Goal: Communication & Community: Answer question/provide support

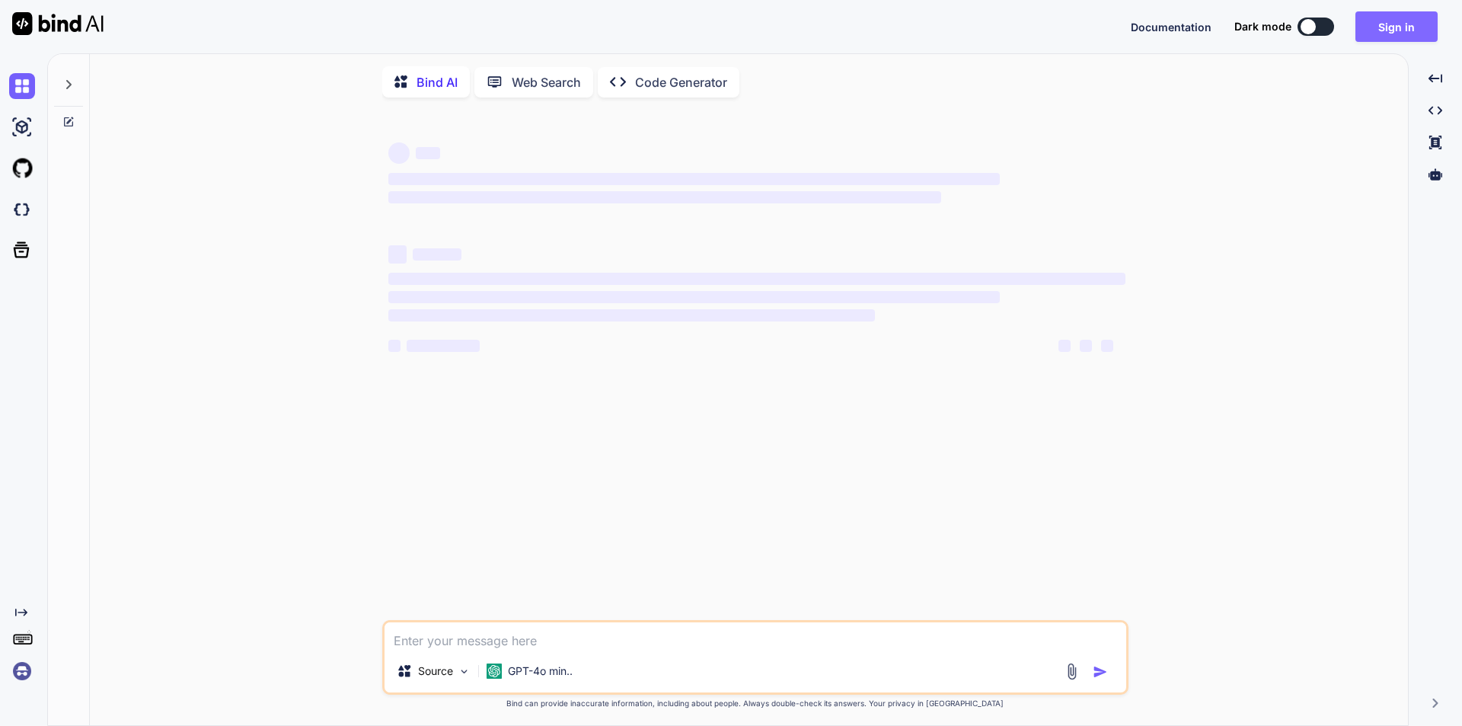
click at [1385, 37] on button "Sign in" at bounding box center [1397, 26] width 82 height 30
click at [1376, 32] on button "Sign in" at bounding box center [1397, 26] width 82 height 30
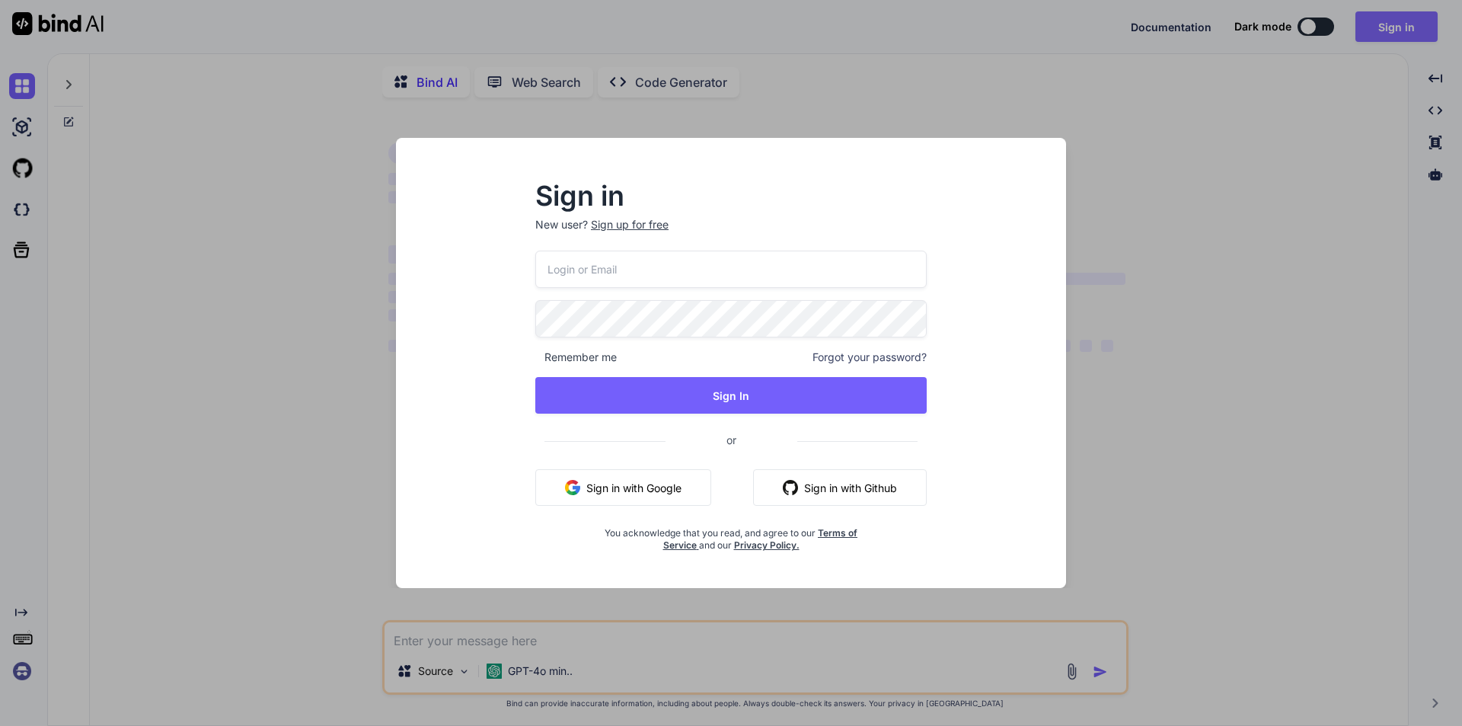
type textarea "x"
click at [628, 265] on input "email" at bounding box center [731, 269] width 393 height 37
type input "[EMAIL_ADDRESS][DOMAIN_NAME]"
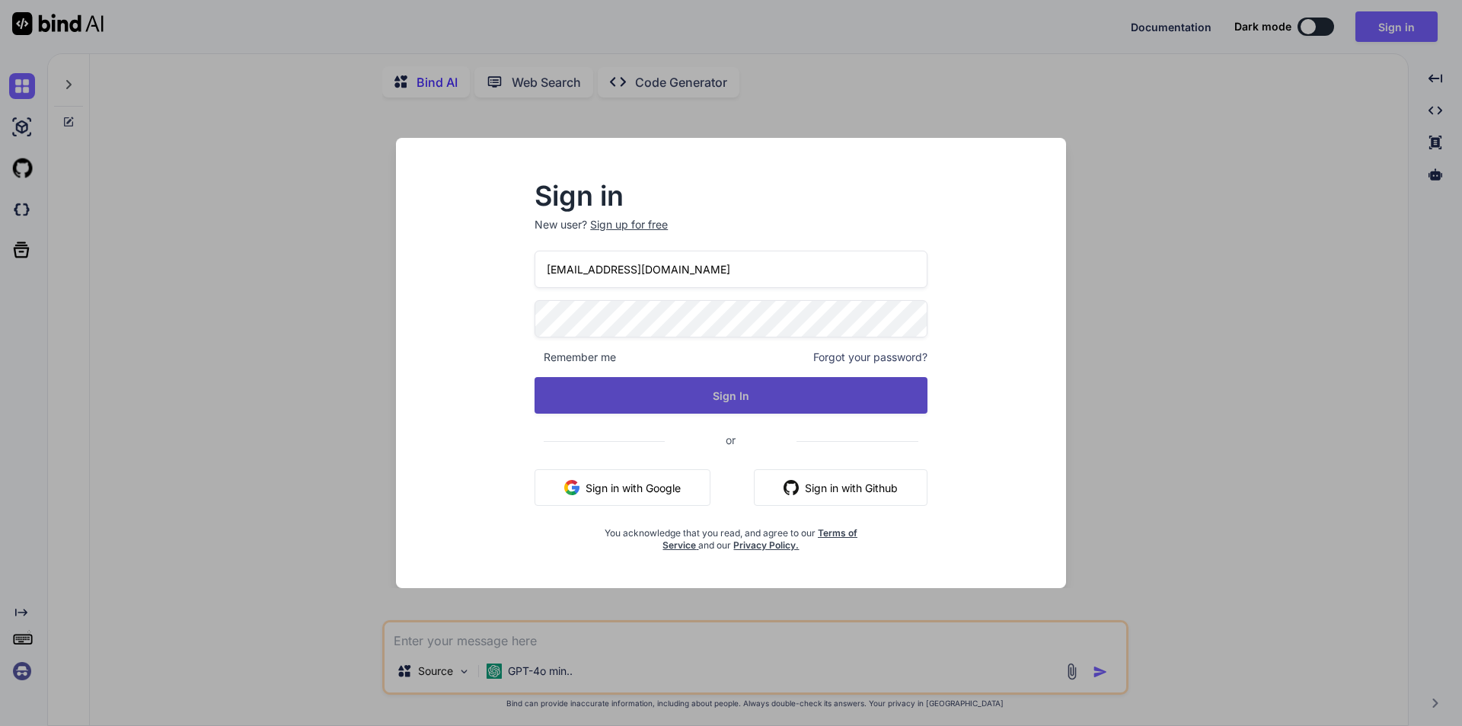
click at [649, 390] on button "Sign In" at bounding box center [731, 395] width 393 height 37
click at [662, 390] on button "Sign In" at bounding box center [731, 395] width 393 height 37
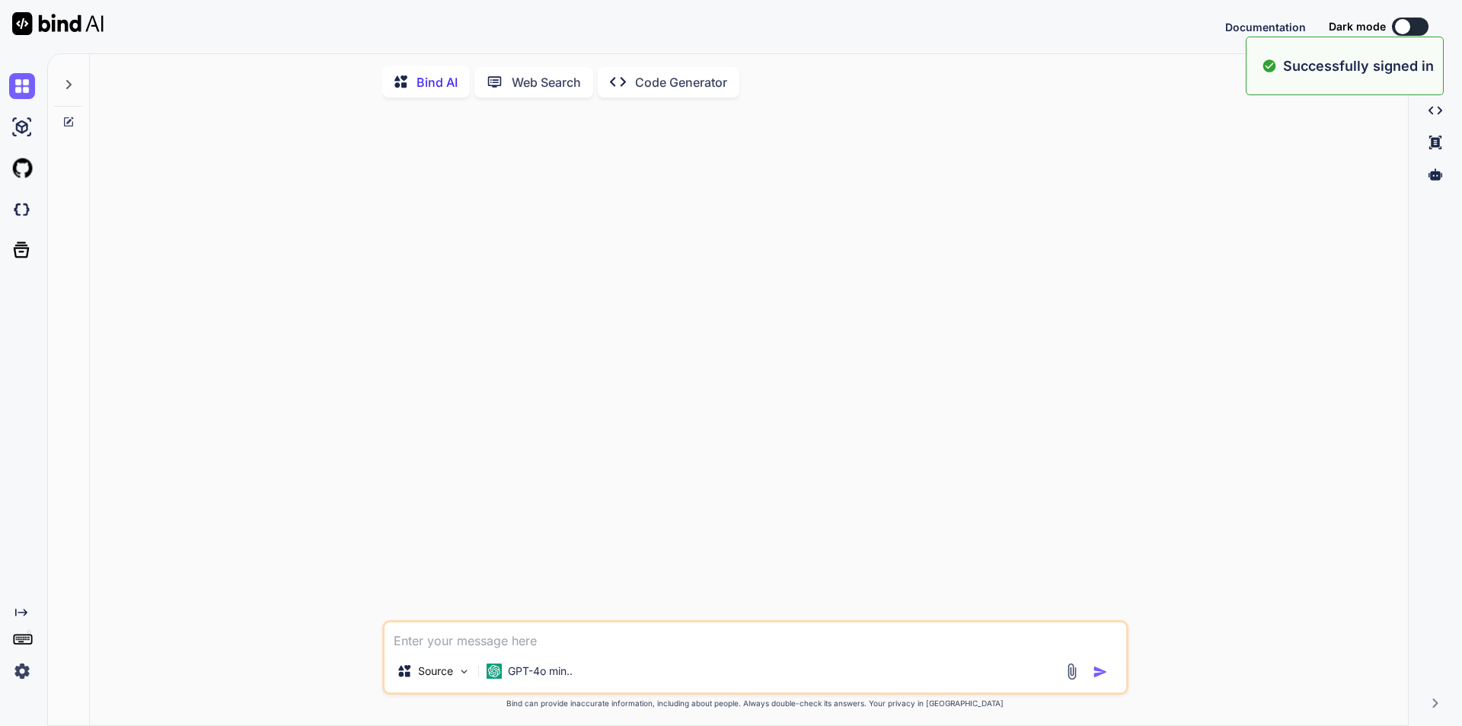
click at [436, 640] on textarea at bounding box center [756, 635] width 742 height 27
type textarea "x"
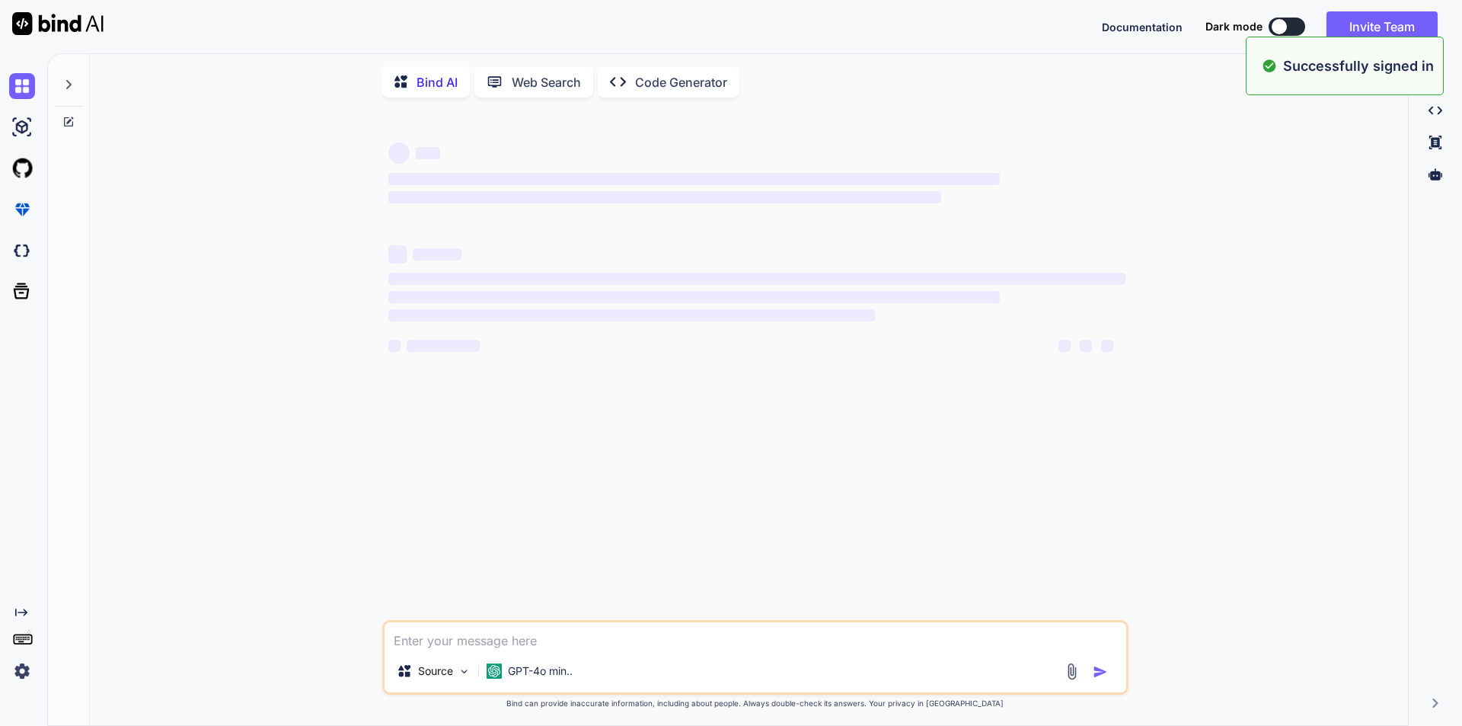
paste textarea "• Customized the mock-up screens for the Acupoint activity and replaced new pro…"
type textarea "• Customized the mock-up screens for the Acupoint activity and replaced new pro…"
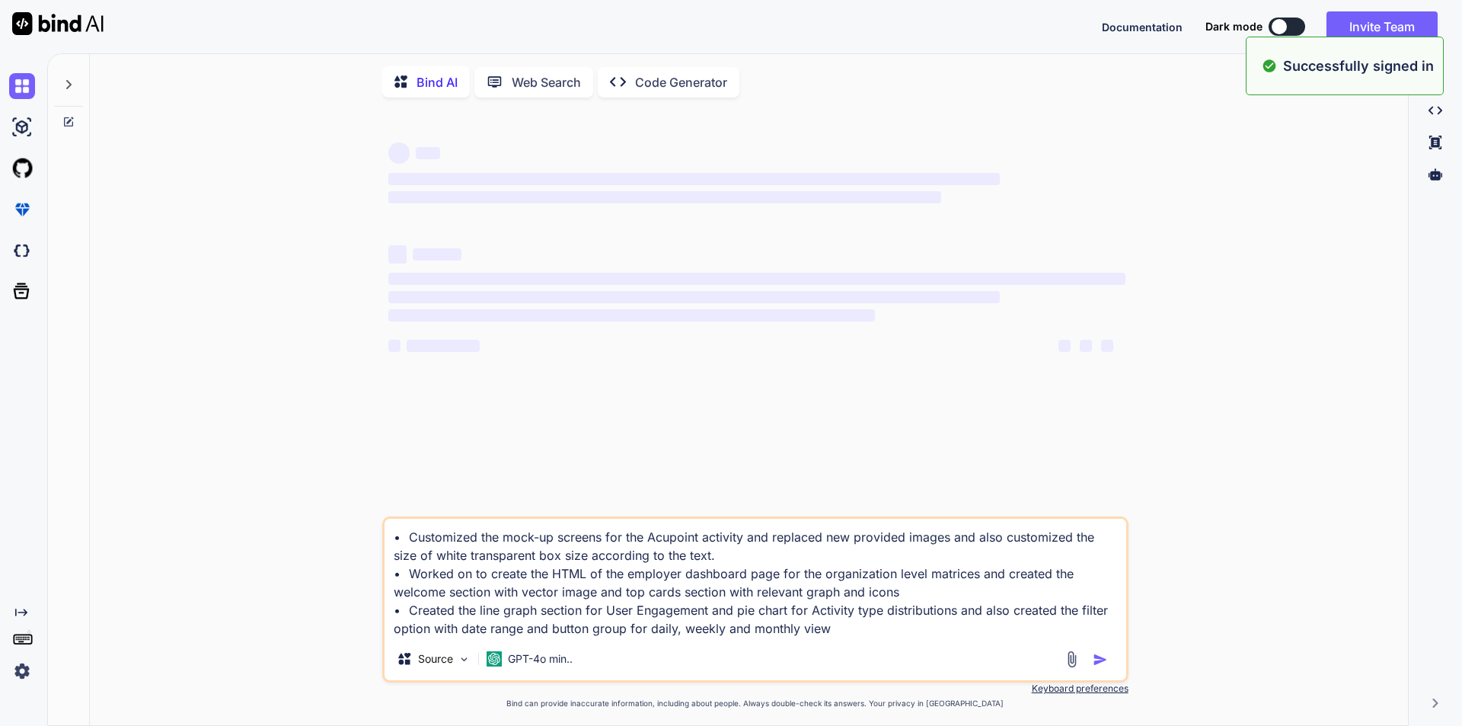
type textarea "x"
type textarea "• Customized the mock-up screens for the Acupoint activity and replaced new pro…"
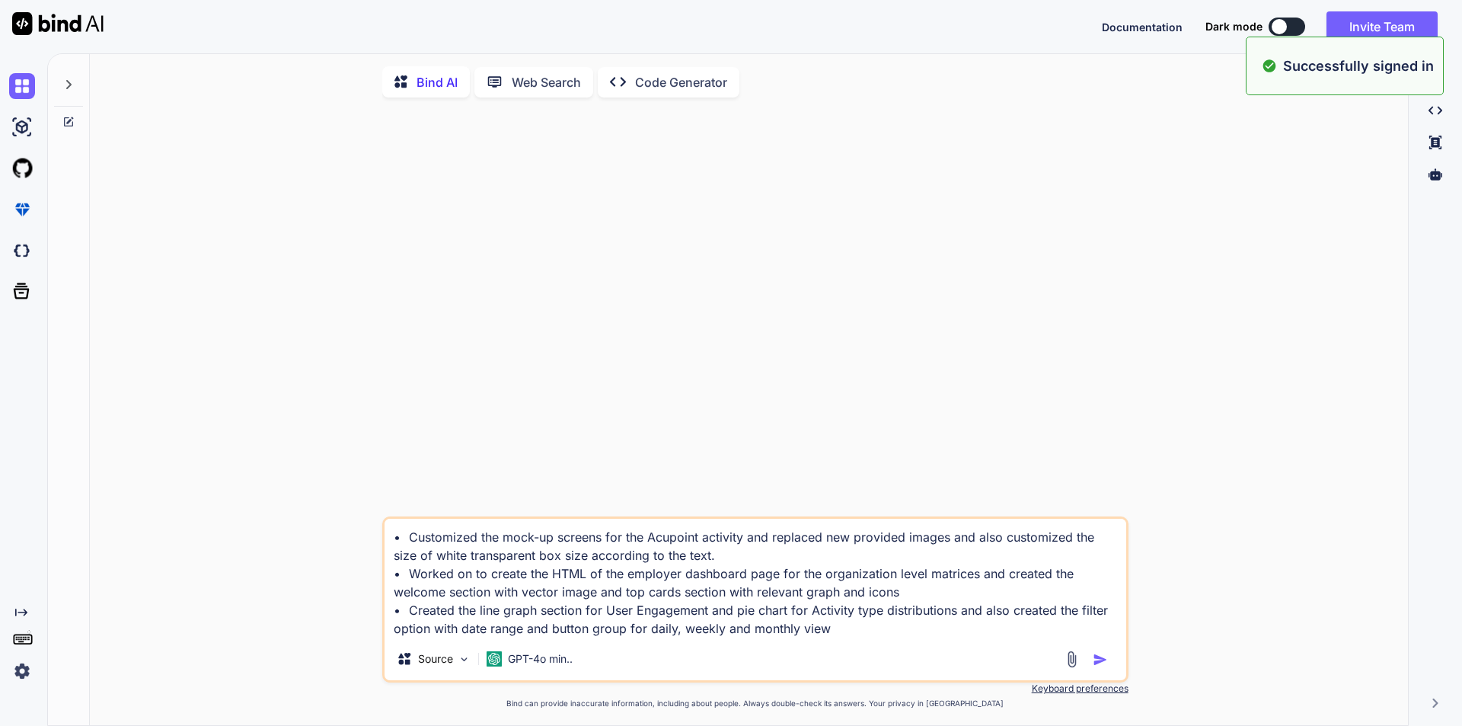
type textarea "x"
type textarea "• Customized the mock-up screens for the Acupoint activity and replaced new pro…"
type textarea "x"
type textarea "• Customized the mock-up screens for the Acupoint activity and replaced new pro…"
type textarea "x"
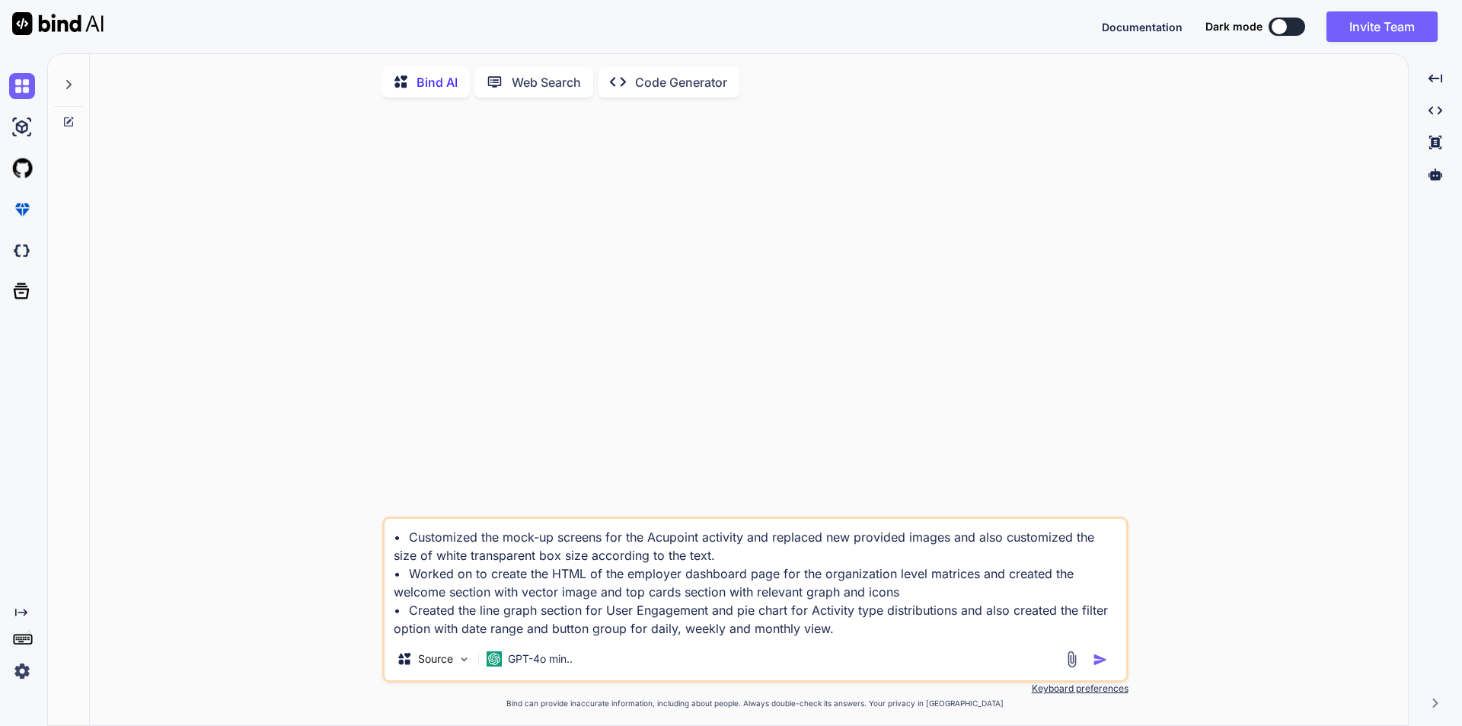
type textarea "• Customized the mock-up screens for the Acupoint activity and replaced new pro…"
type textarea "x"
type textarea "• Customized the mock-up screens for the Acupoint activity and replaced new pro…"
type textarea "x"
type textarea "• Customized the mock-up screens for the Acupoint activity and replaced new pro…"
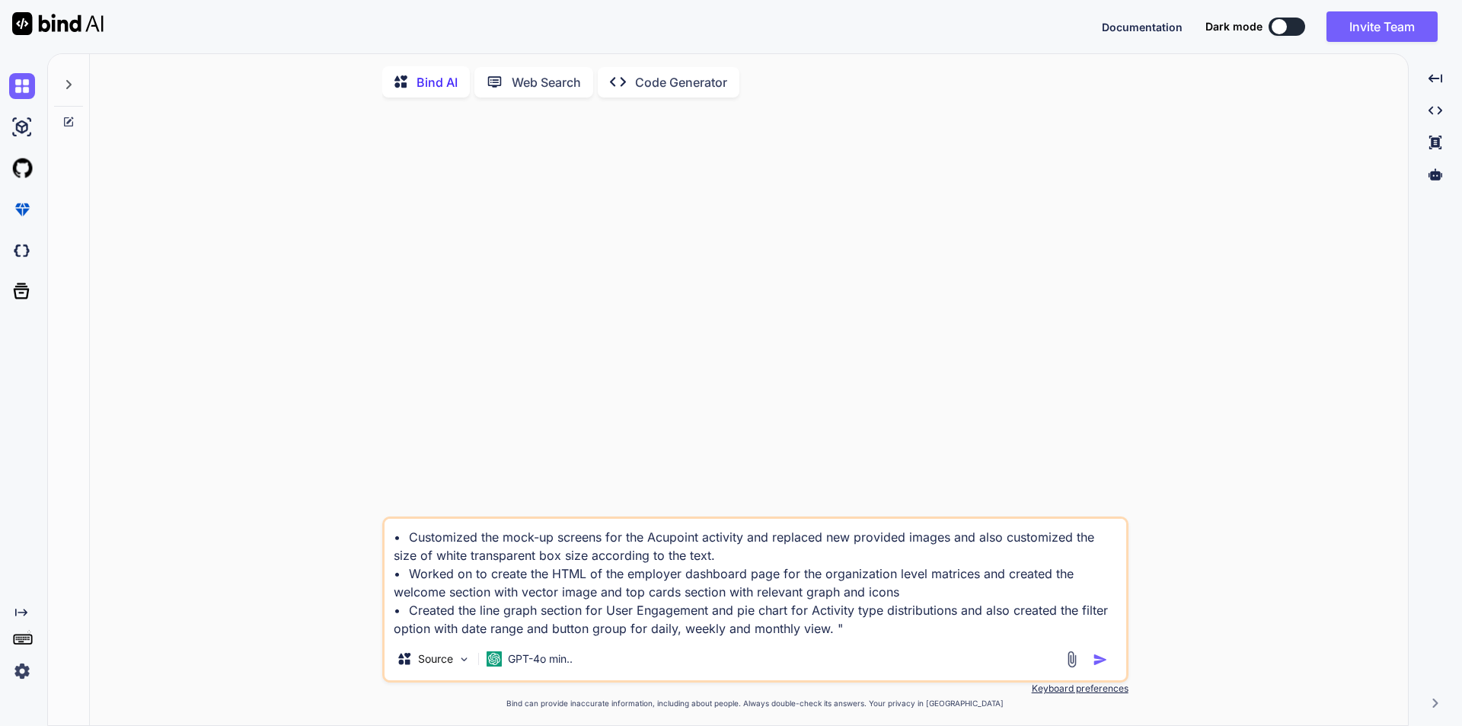
type textarea "x"
type textarea "• Customized the mock-up screens for the Acupoint activity and replaced new pro…"
type textarea "x"
type textarea "• Customized the mock-up screens for the Acupoint activity and replaced new pro…"
type textarea "x"
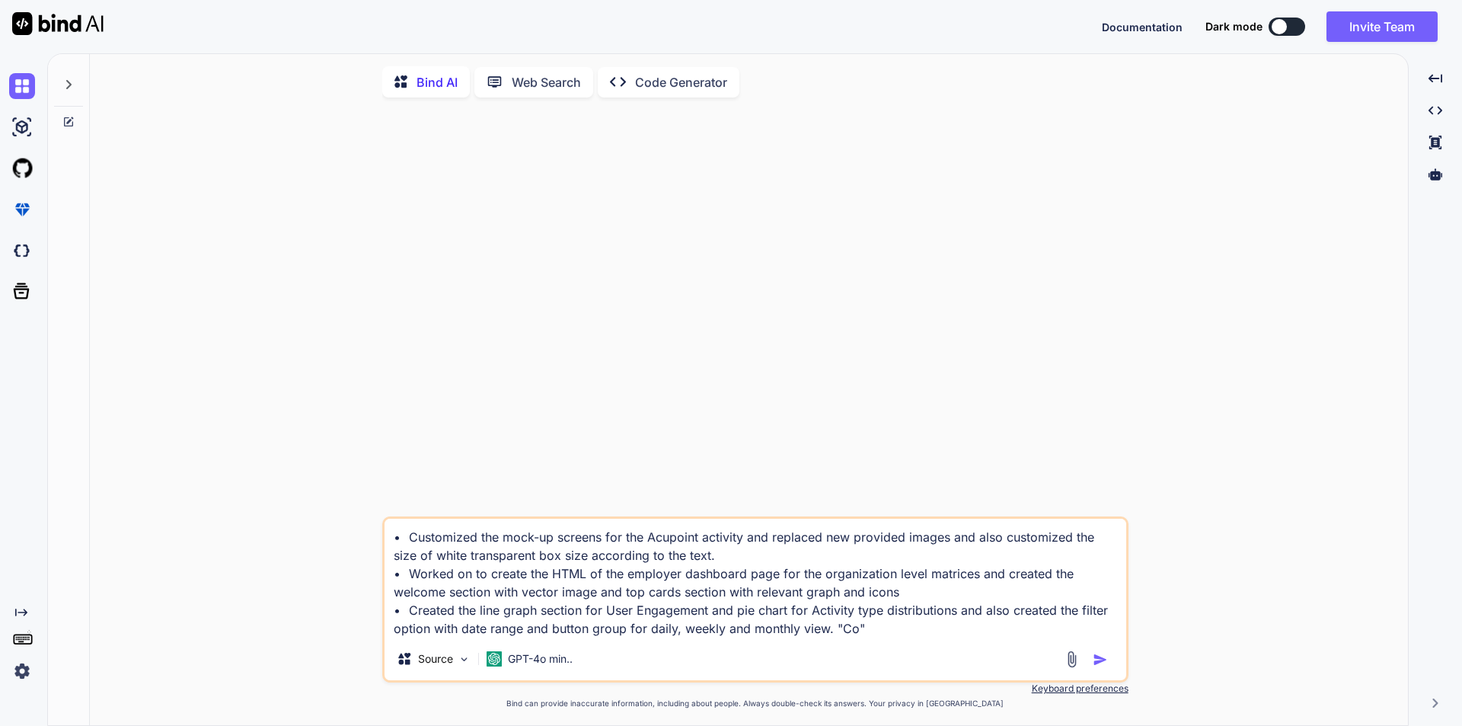
type textarea "• Customized the mock-up screens for the Acupoint activity and replaced new pro…"
type textarea "x"
type textarea "• Customized the mock-up screens for the Acupoint activity and replaced new pro…"
type textarea "x"
type textarea "• Customized the mock-up screens for the Acupoint activity and replaced new pro…"
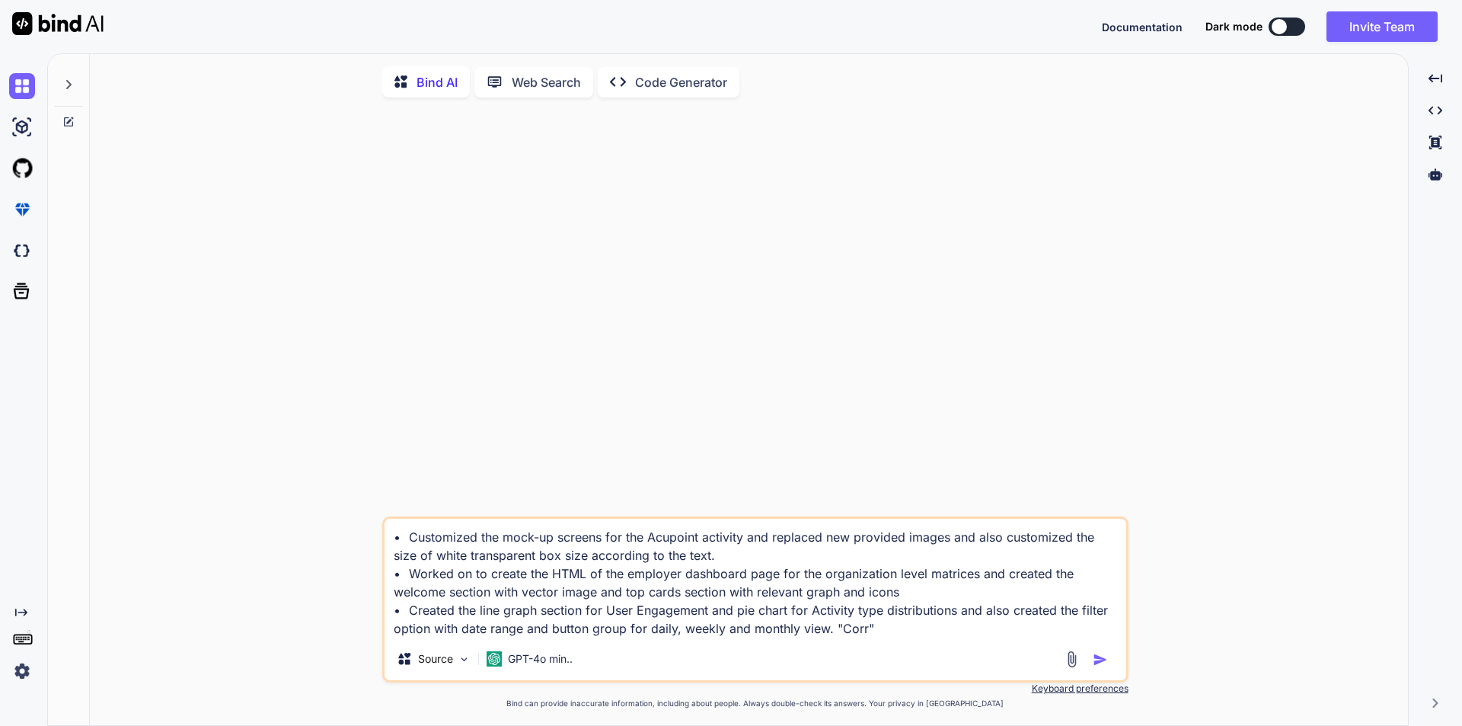
type textarea "x"
type textarea "• Customized the mock-up screens for the Acupoint activity and replaced new pro…"
type textarea "x"
type textarea "• Customized the mock-up screens for the Acupoint activity and replaced new pro…"
type textarea "x"
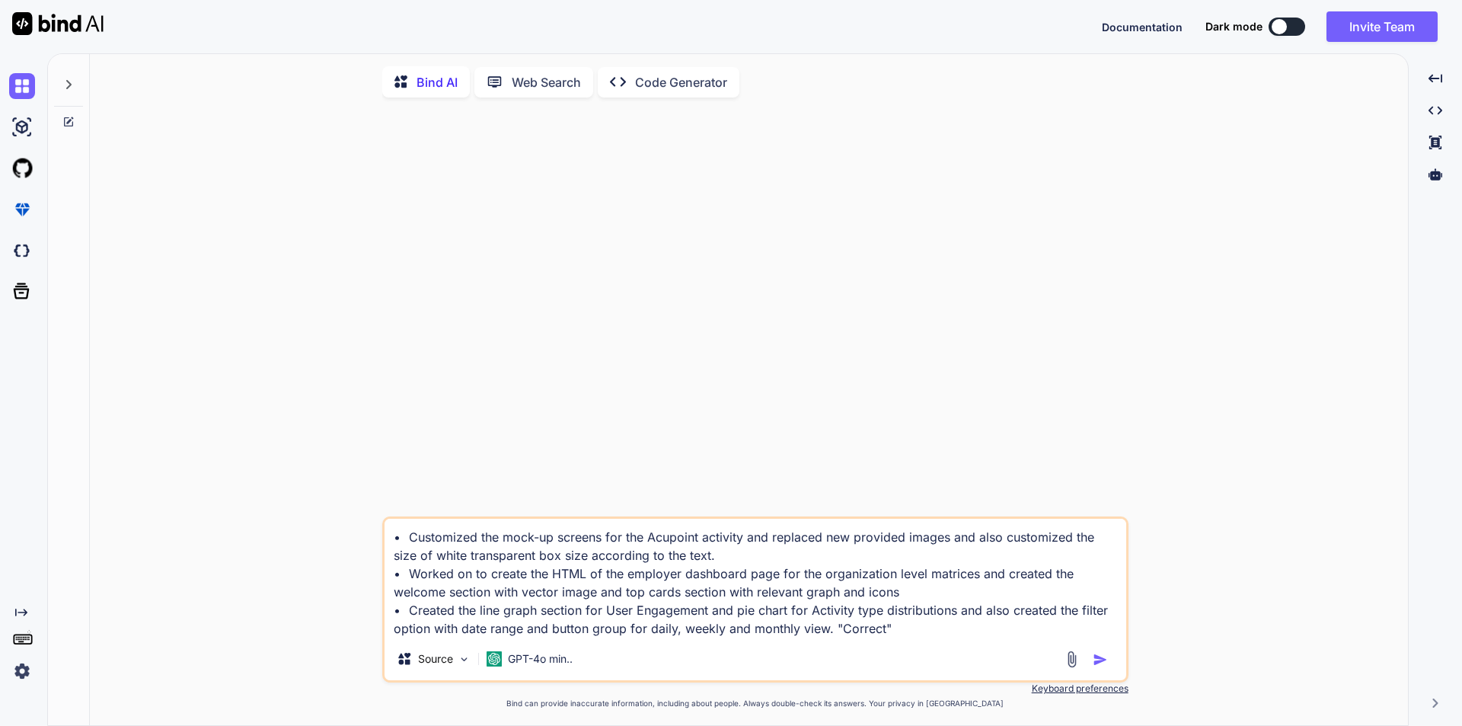
type textarea "• Customized the mock-up screens for the Acupoint activity and replaced new pro…"
type textarea "x"
type textarea "• Customized the mock-up screens for the Acupoint activity and replaced new pro…"
type textarea "x"
type textarea "• Customized the mock-up screens for the Acupoint activity and replaced new pro…"
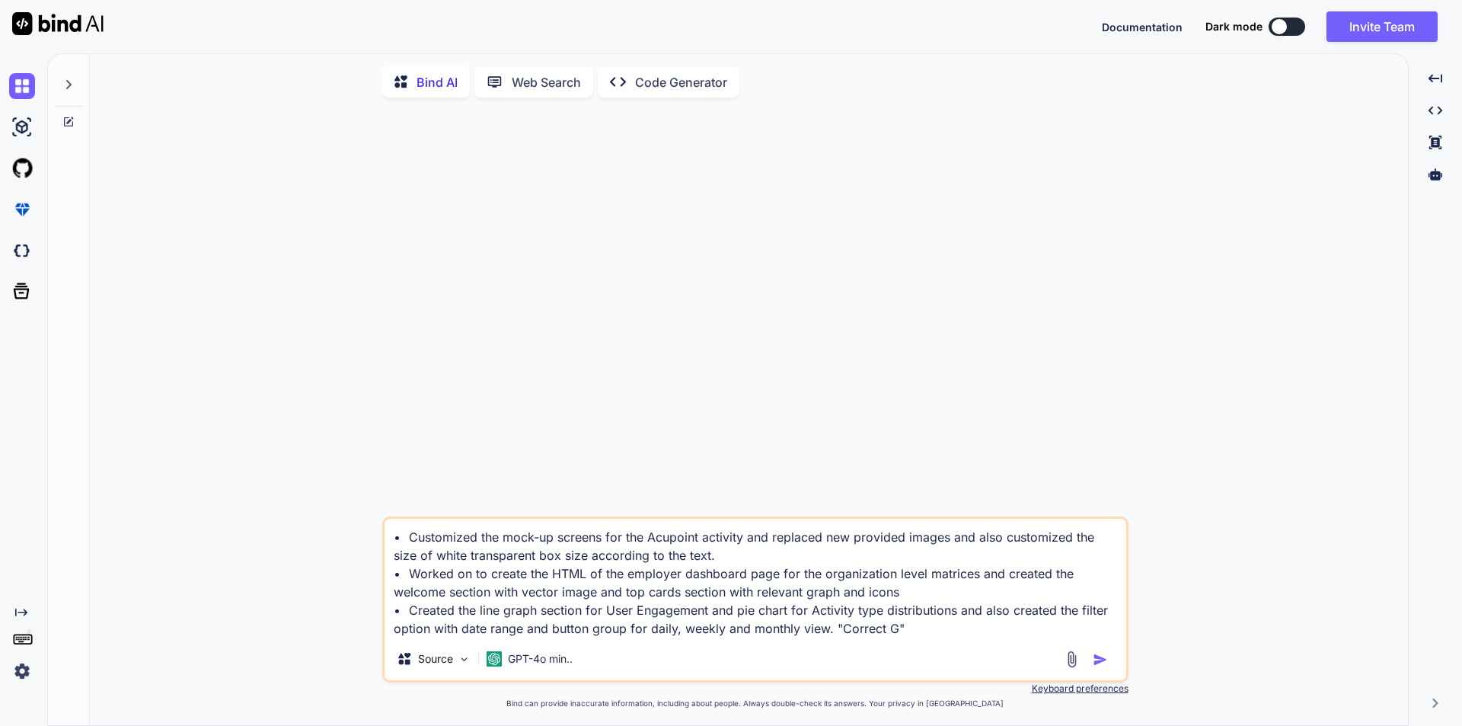
type textarea "x"
type textarea "• Customized the mock-up screens for the Acupoint activity and replaced new pro…"
type textarea "x"
type textarea "• Customized the mock-up screens for the Acupoint activity and replaced new pro…"
type textarea "x"
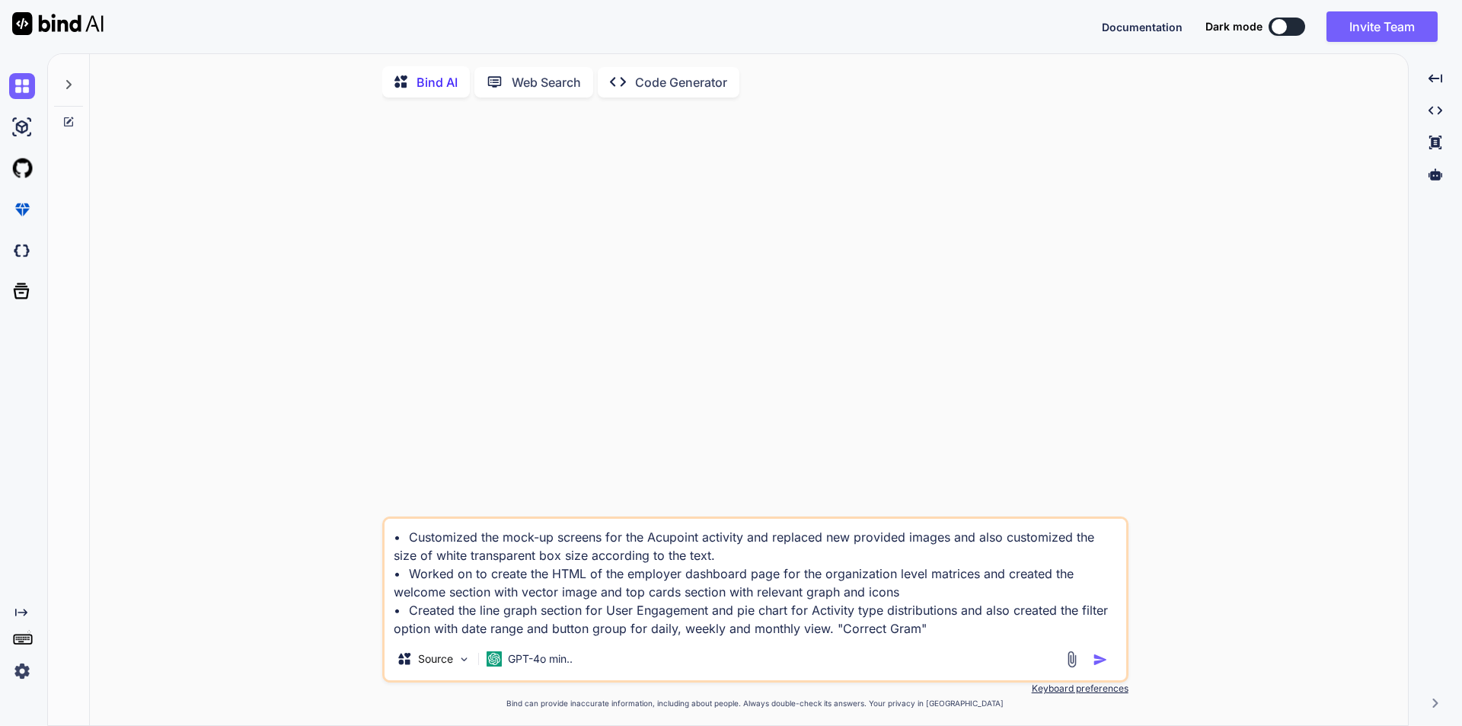
type textarea "• Customized the mock-up screens for the Acupoint activity and replaced new pro…"
type textarea "x"
type textarea "• Customized the mock-up screens for the Acupoint activity and replaced new pro…"
type textarea "x"
type textarea "• Customized the mock-up screens for the Acupoint activity and replaced new pro…"
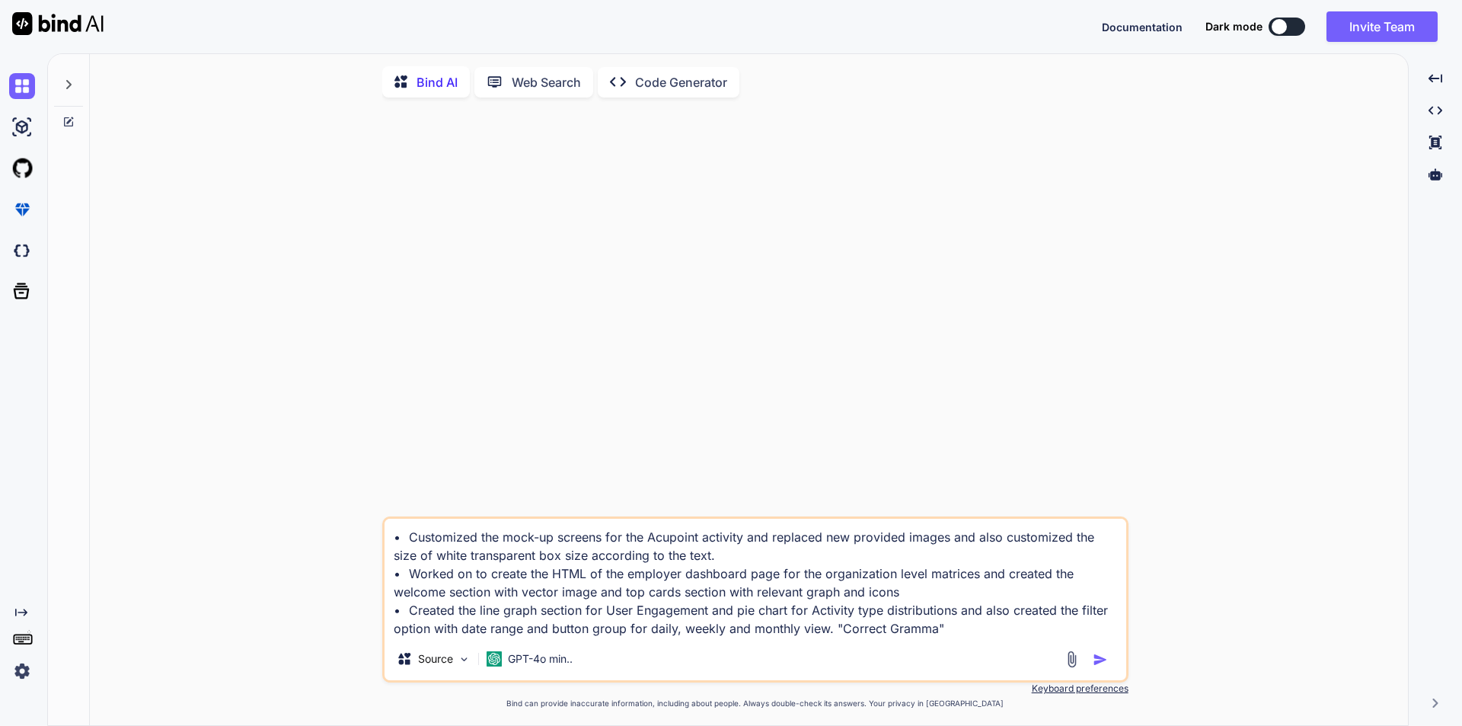
type textarea "x"
type textarea "• Customized the mock-up screens for the Acupoint activity and replaced new pro…"
type textarea "x"
type textarea "• Customized the mock-up screens for the Acupoint activity and replaced new pro…"
type textarea "x"
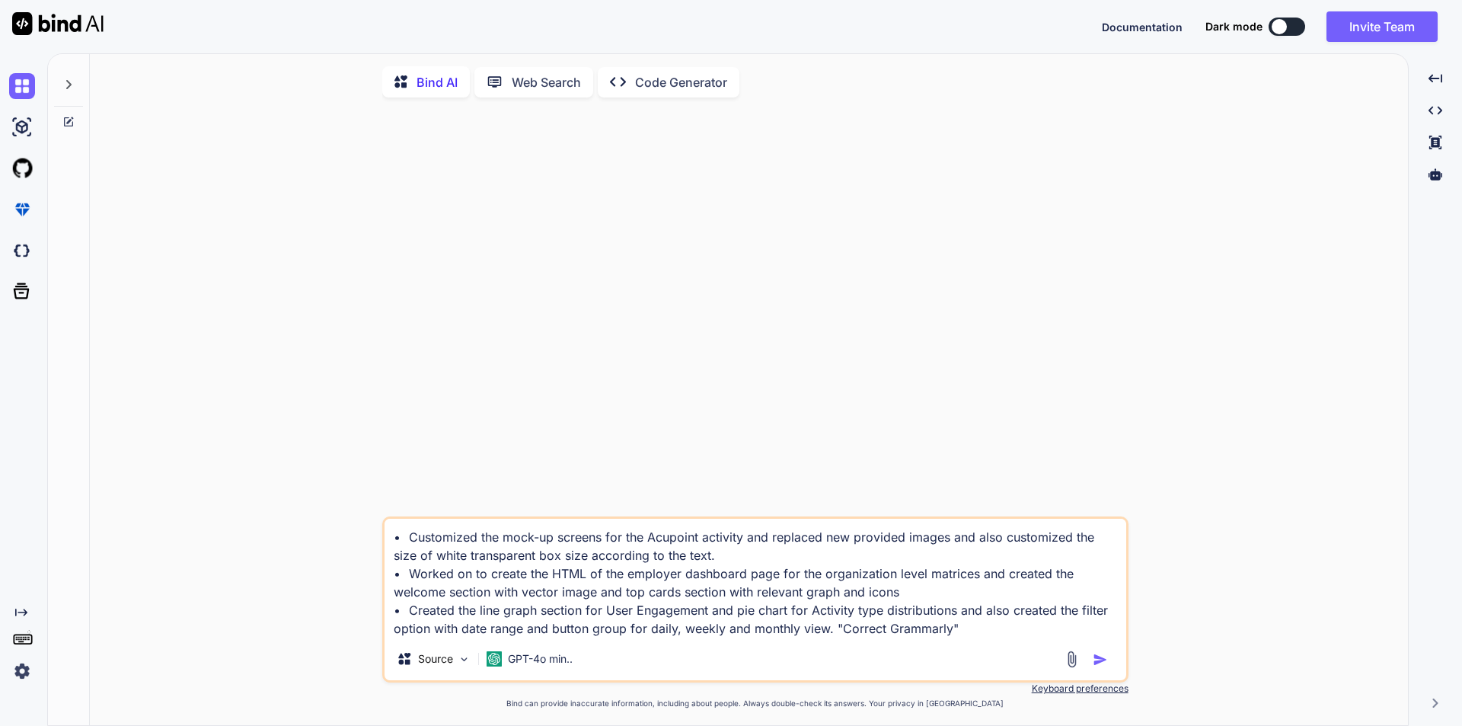
type textarea "• Customized the mock-up screens for the Acupoint activity and replaced new pro…"
type textarea "x"
type textarea "• Customized the mock-up screens for the Acupoint activity and replaced new pro…"
type textarea "x"
type textarea "• Customized the mock-up screens for the Acupoint activity and replaced new pro…"
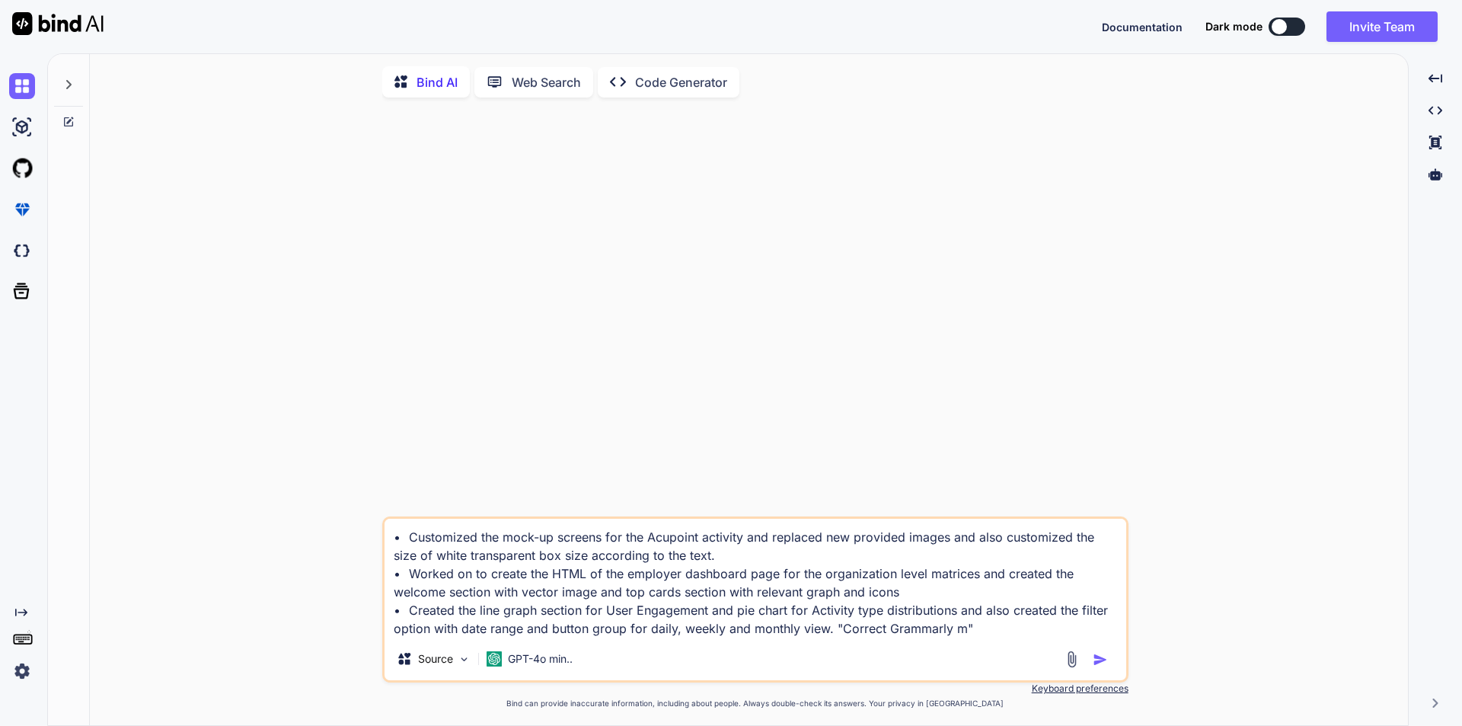
type textarea "x"
type textarea "• Customized the mock-up screens for the Acupoint activity and replaced new pro…"
type textarea "x"
type textarea "• Customized the mock-up screens for the Acupoint activity and replaced new pro…"
type textarea "x"
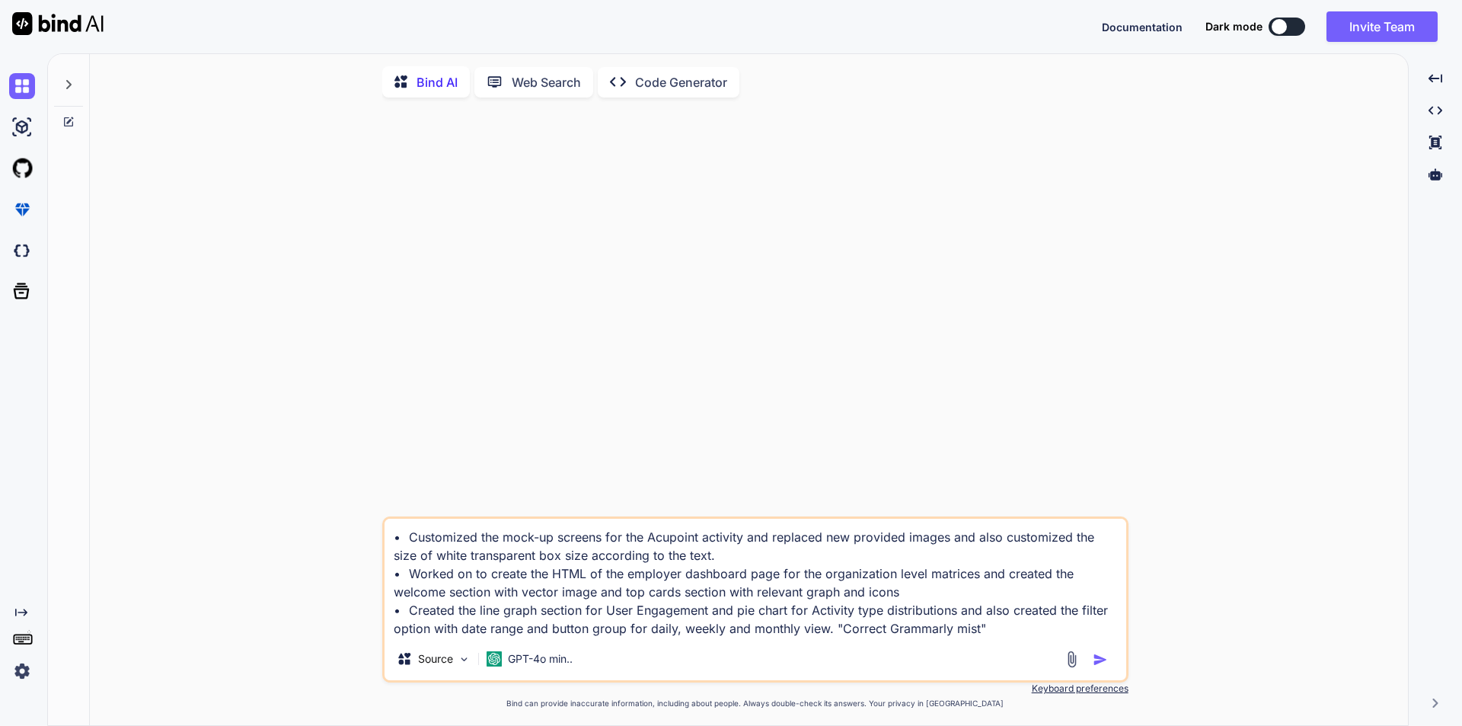
type textarea "• Customized the mock-up screens for the Acupoint activity and replaced new pro…"
type textarea "x"
type textarea "• Customized the mock-up screens for the Acupoint activity and replaced new pro…"
type textarea "x"
type textarea "• Customized the mock-up screens for the Acupoint activity and replaced new pro…"
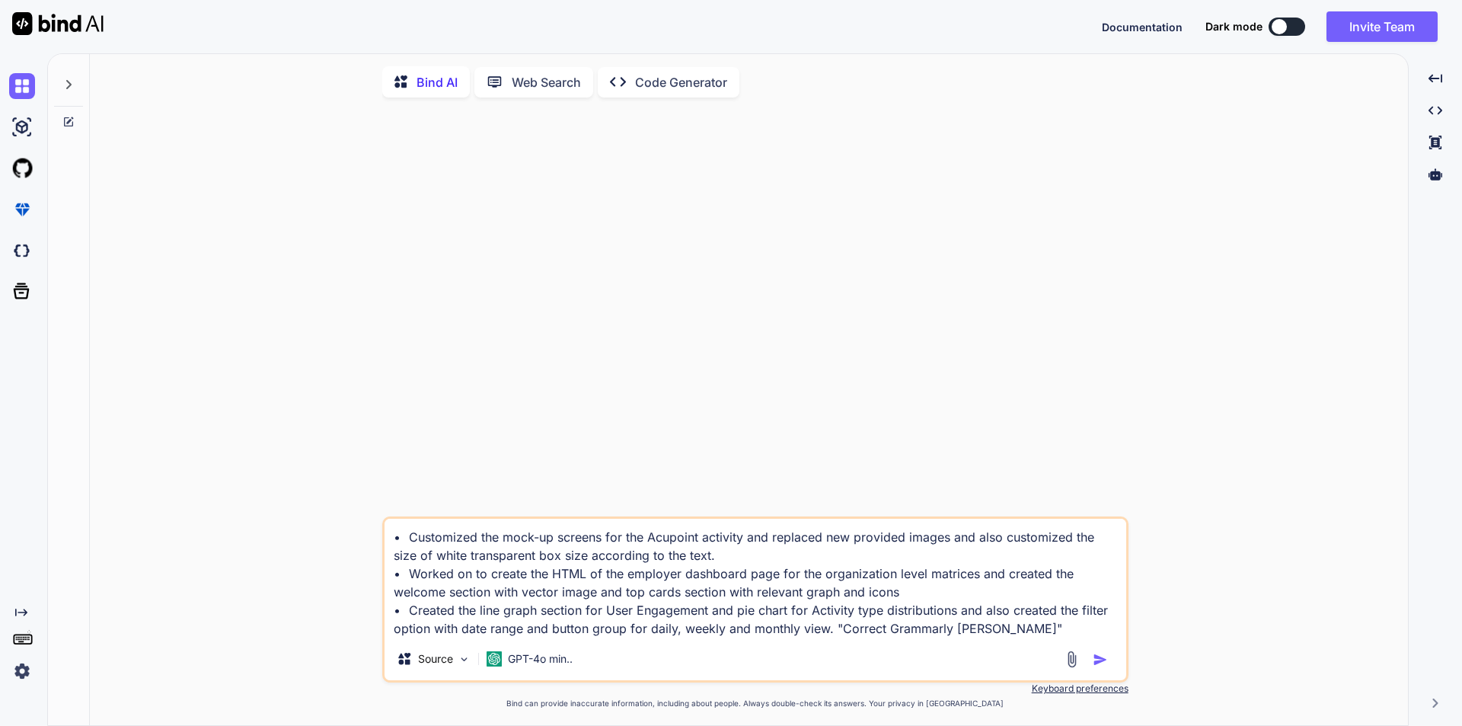
type textarea "x"
type textarea "• Customized the mock-up screens for the Acupoint activity and replaced new pro…"
type textarea "x"
type textarea "• Customized the mock-up screens for the Acupoint activity and replaced new pro…"
type textarea "x"
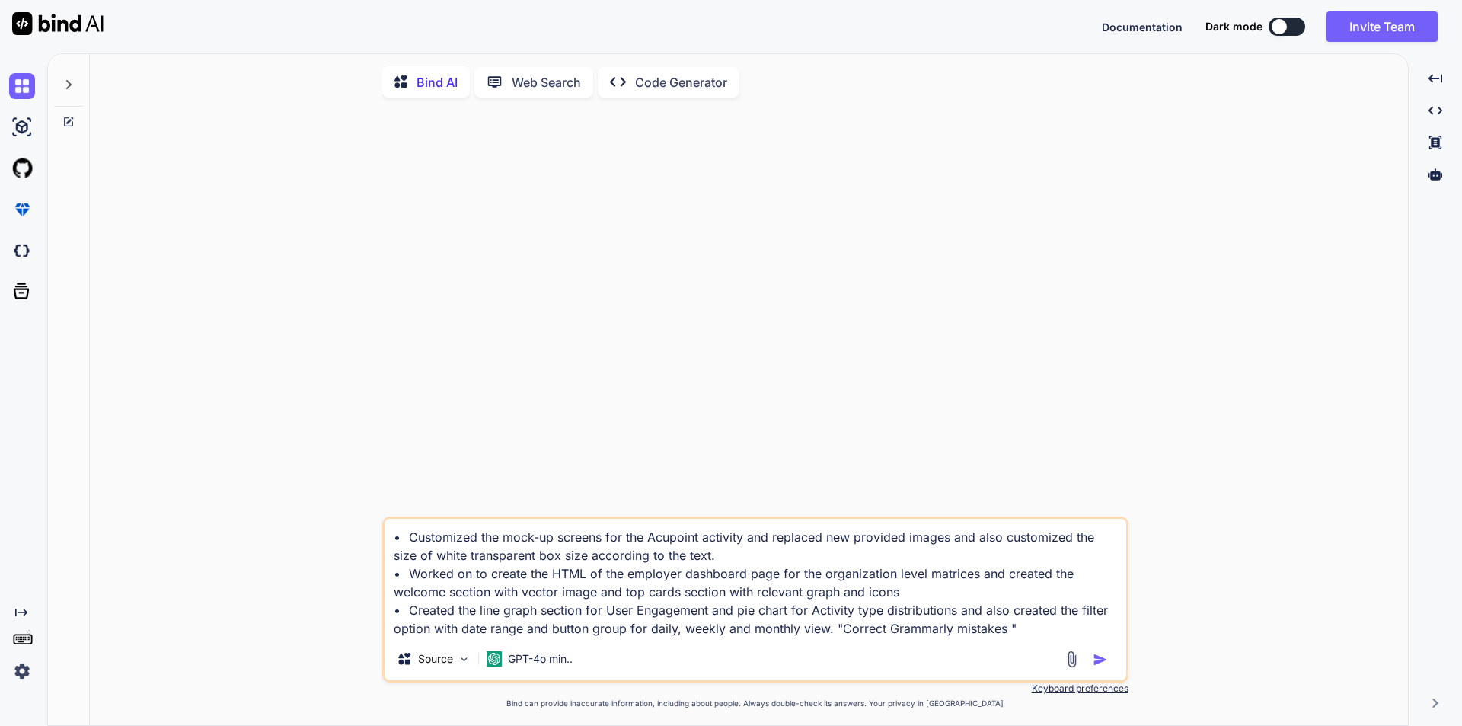
type textarea "• Customized the mock-up screens for the Acupoint activity and replaced new pro…"
type textarea "x"
type textarea "• Customized the mock-up screens for the Acupoint activity and replaced new pro…"
type textarea "x"
type textarea "• Customized the mock-up screens for the Acupoint activity and replaced new pro…"
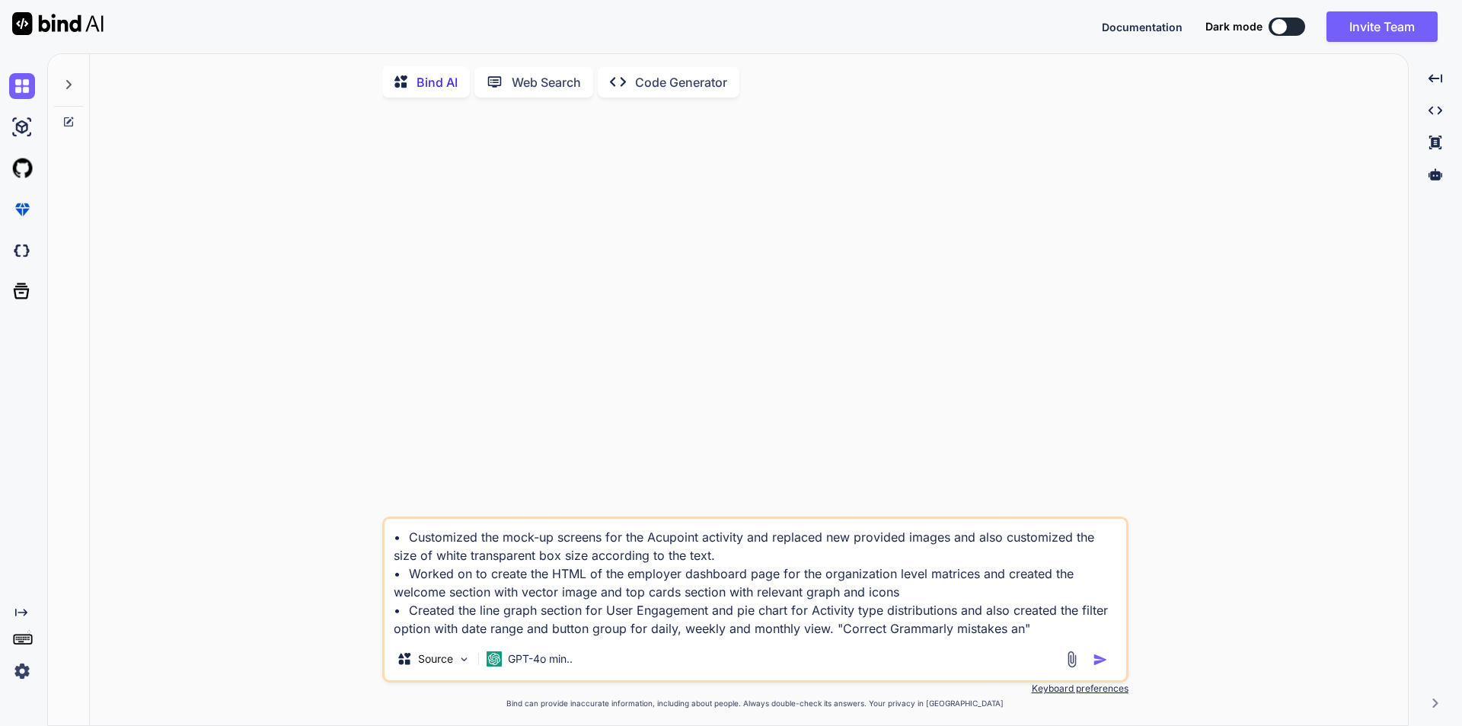
type textarea "x"
type textarea "• Customized the mock-up screens for the Acupoint activity and replaced new pro…"
type textarea "x"
type textarea "• Customized the mock-up screens for the Acupoint activity and replaced new pro…"
type textarea "x"
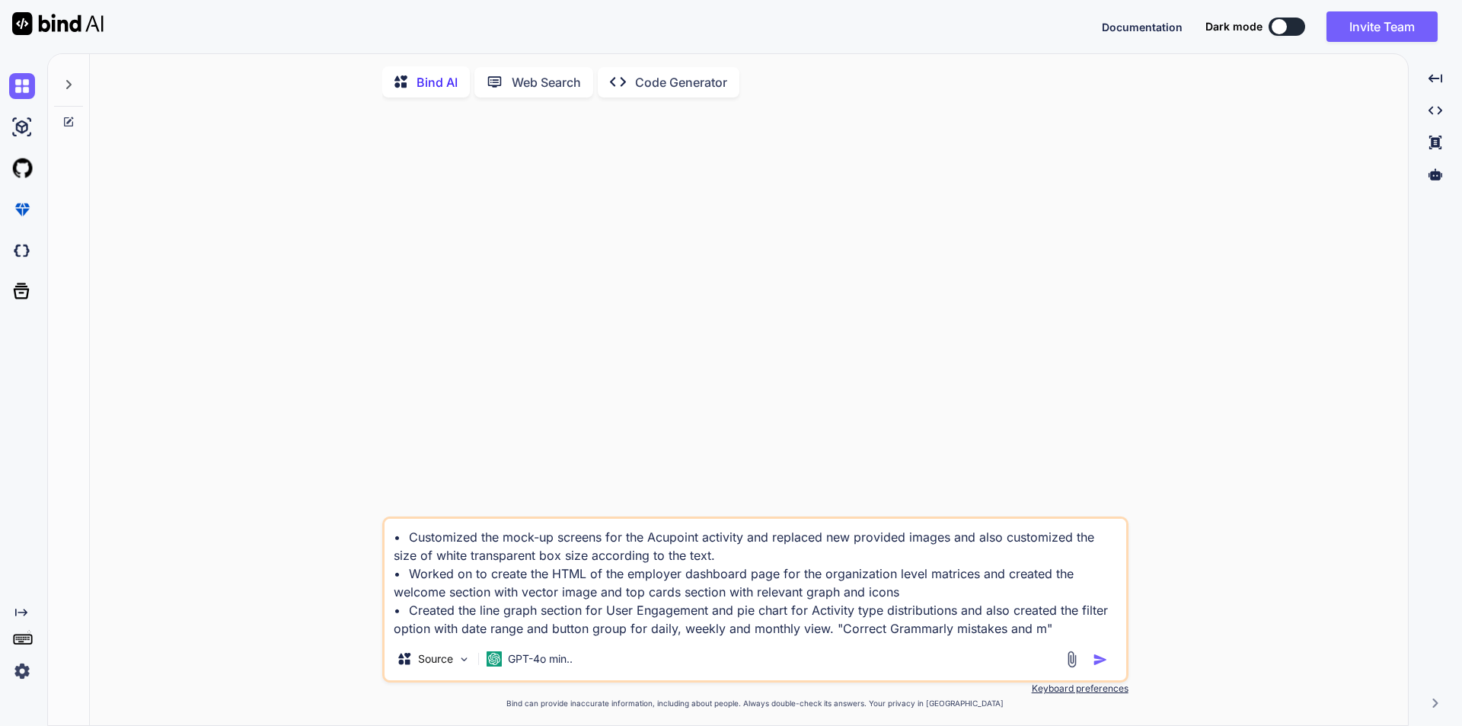
type textarea "• Customized the mock-up screens for the Acupoint activity and replaced new pro…"
type textarea "x"
type textarea "• Customized the mock-up screens for the Acupoint activity and replaced new pro…"
type textarea "x"
type textarea "• Customized the mock-up screens for the Acupoint activity and replaced new pro…"
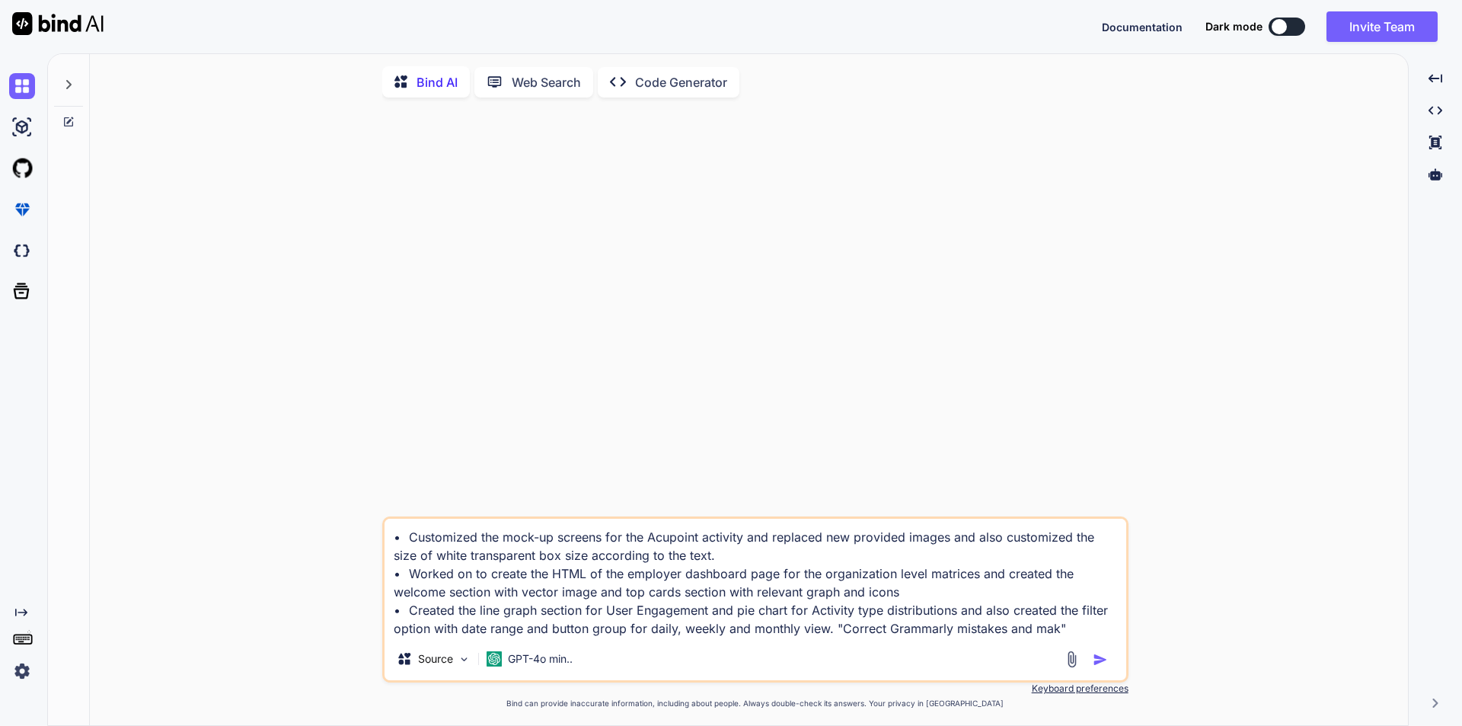
type textarea "x"
type textarea "• Customized the mock-up screens for the Acupoint activity and replaced new pro…"
type textarea "x"
type textarea "• Customized the mock-up screens for the Acupoint activity and replaced new pro…"
type textarea "x"
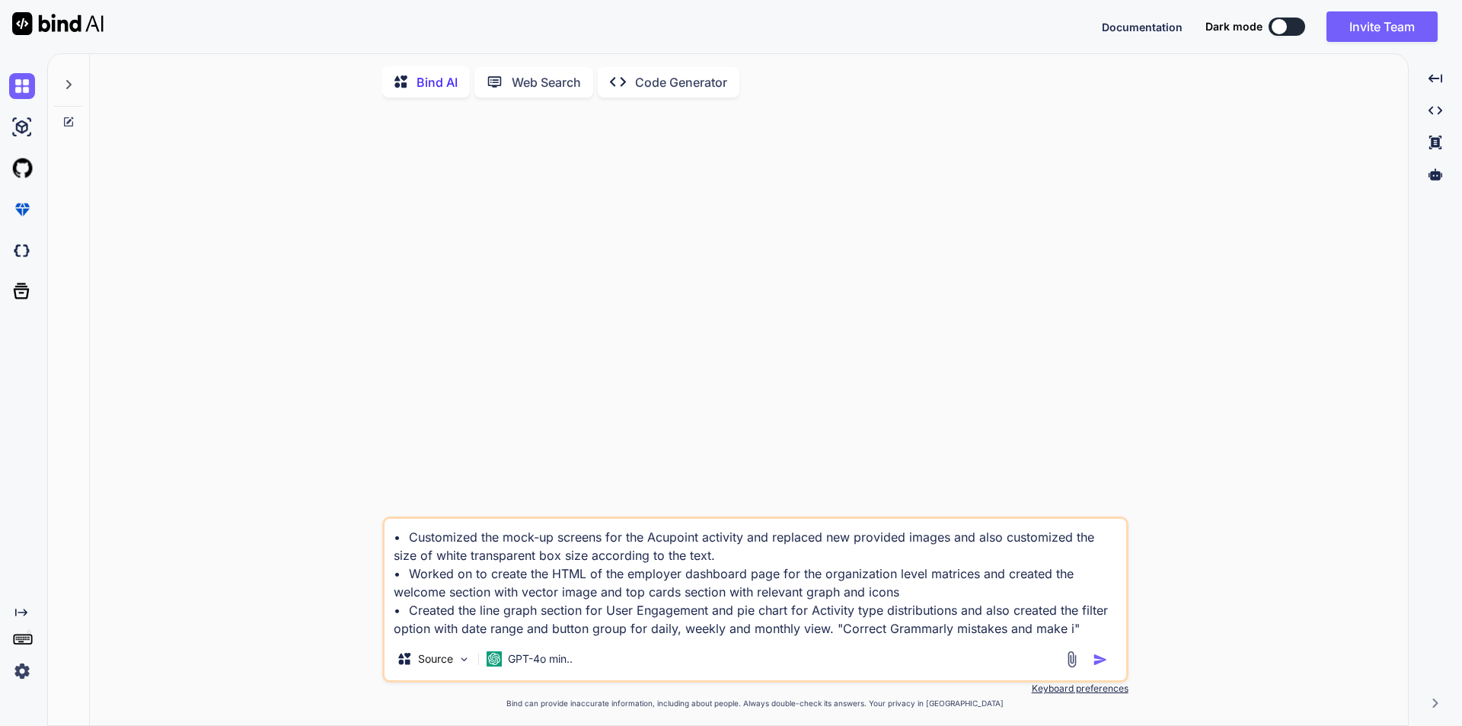
type textarea "• Customized the mock-up screens for the Acupoint activity and replaced new pro…"
type textarea "x"
type textarea "• Customized the mock-up screens for the Acupoint activity and replaced new pro…"
type textarea "x"
type textarea "• Customized the mock-up screens for the Acupoint activity and replaced new pro…"
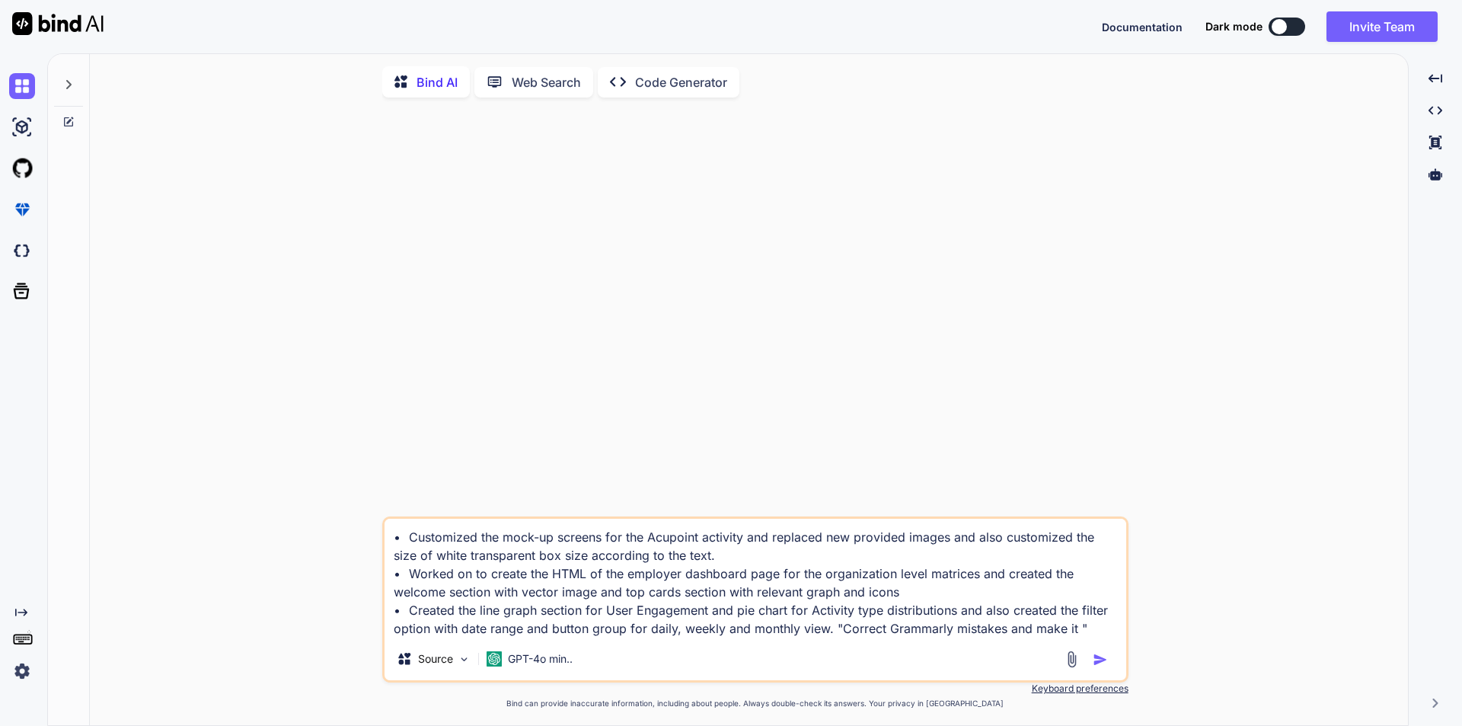
type textarea "x"
type textarea "• Customized the mock-up screens for the Acupoint activity and replaced new pro…"
type textarea "x"
type textarea "• Customized the mock-up screens for the Acupoint activity and replaced new pro…"
type textarea "x"
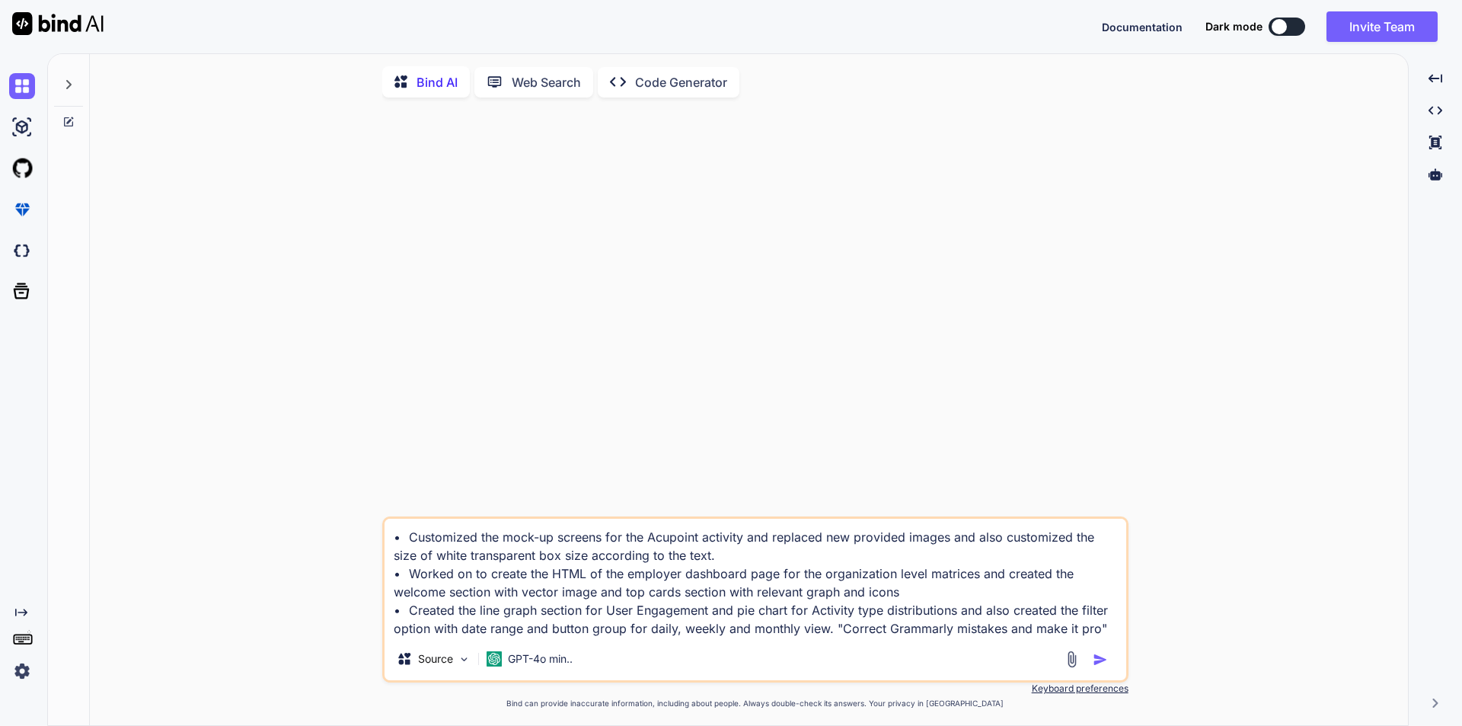
type textarea "• Customized the mock-up screens for the Acupoint activity and replaced new pro…"
type textarea "x"
type textarea "• Customized the mock-up screens for the Acupoint activity and replaced new pro…"
type textarea "x"
type textarea "• Customized the mock-up screens for the Acupoint activity and replaced new pro…"
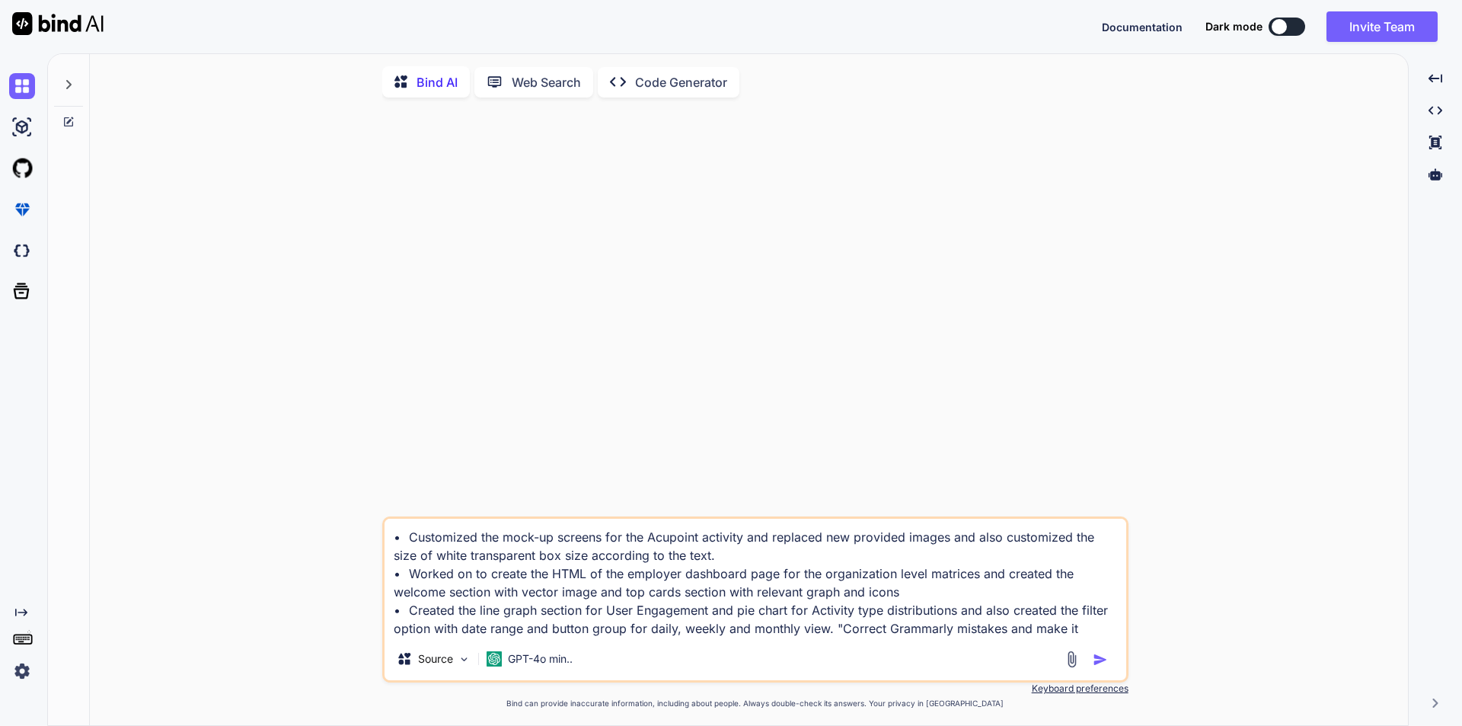
type textarea "x"
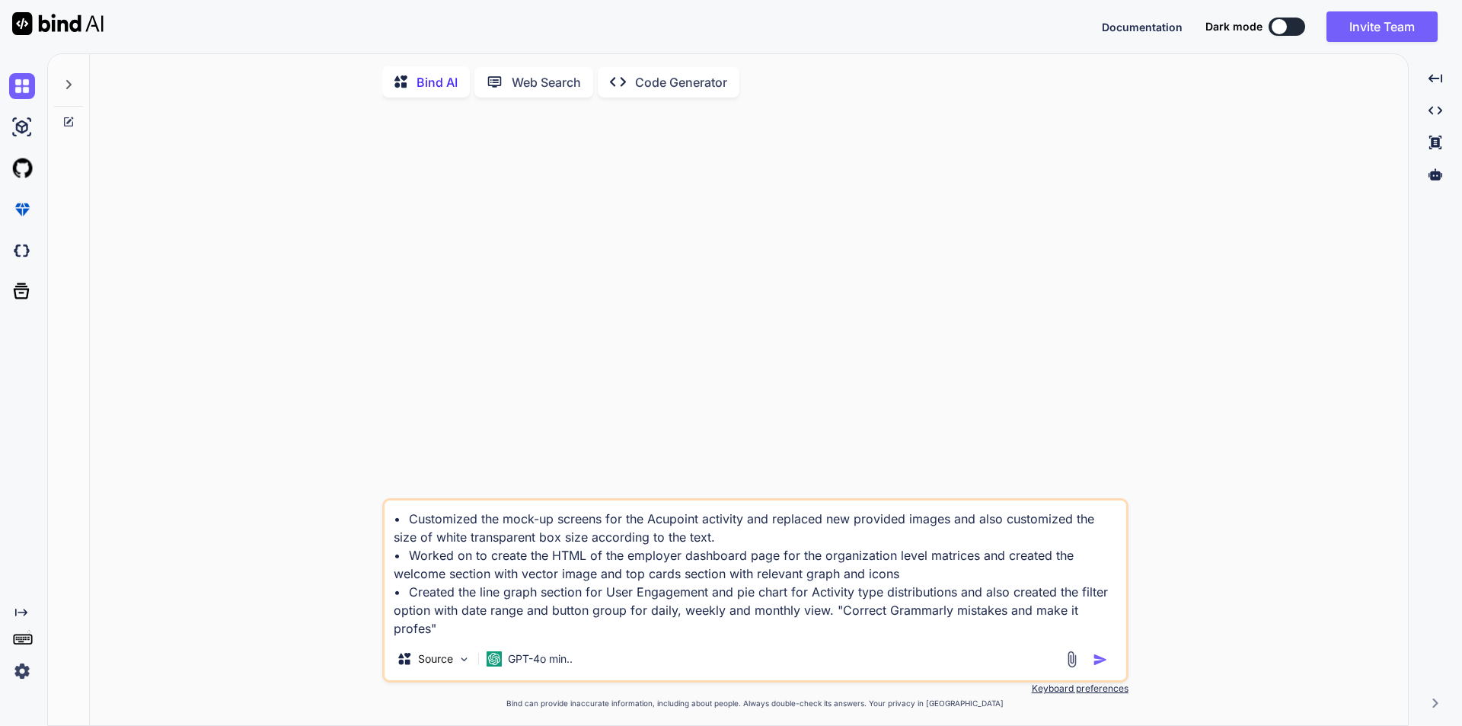
type textarea "• Customized the mock-up screens for the Acupoint activity and replaced new pro…"
type textarea "x"
type textarea "• Customized the mock-up screens for the Acupoint activity and replaced new pro…"
type textarea "x"
type textarea "• Customized the mock-up screens for the Acupoint activity and replaced new pro…"
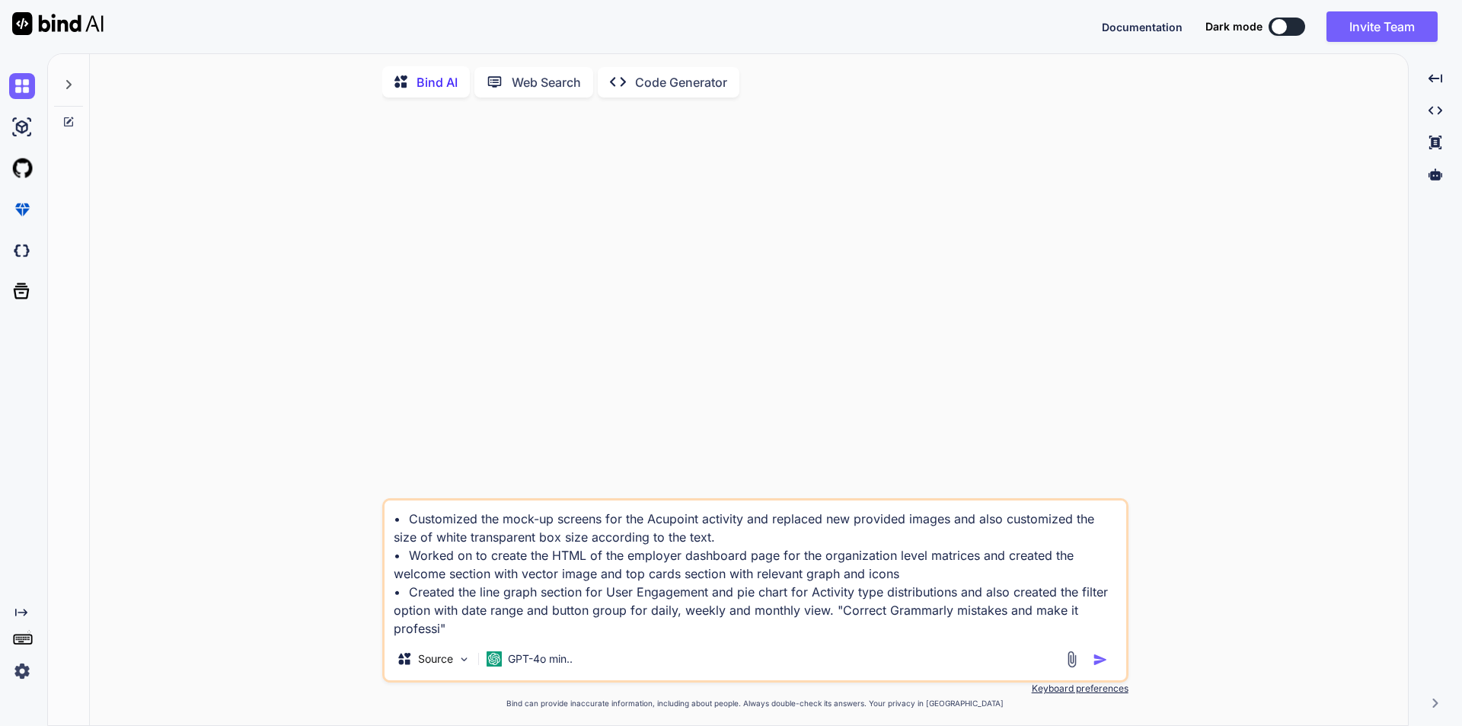
type textarea "x"
type textarea "• Customized the mock-up screens for the Acupoint activity and replaced new pro…"
type textarea "x"
type textarea "• Customized the mock-up screens for the Acupoint activity and replaced new pro…"
type textarea "x"
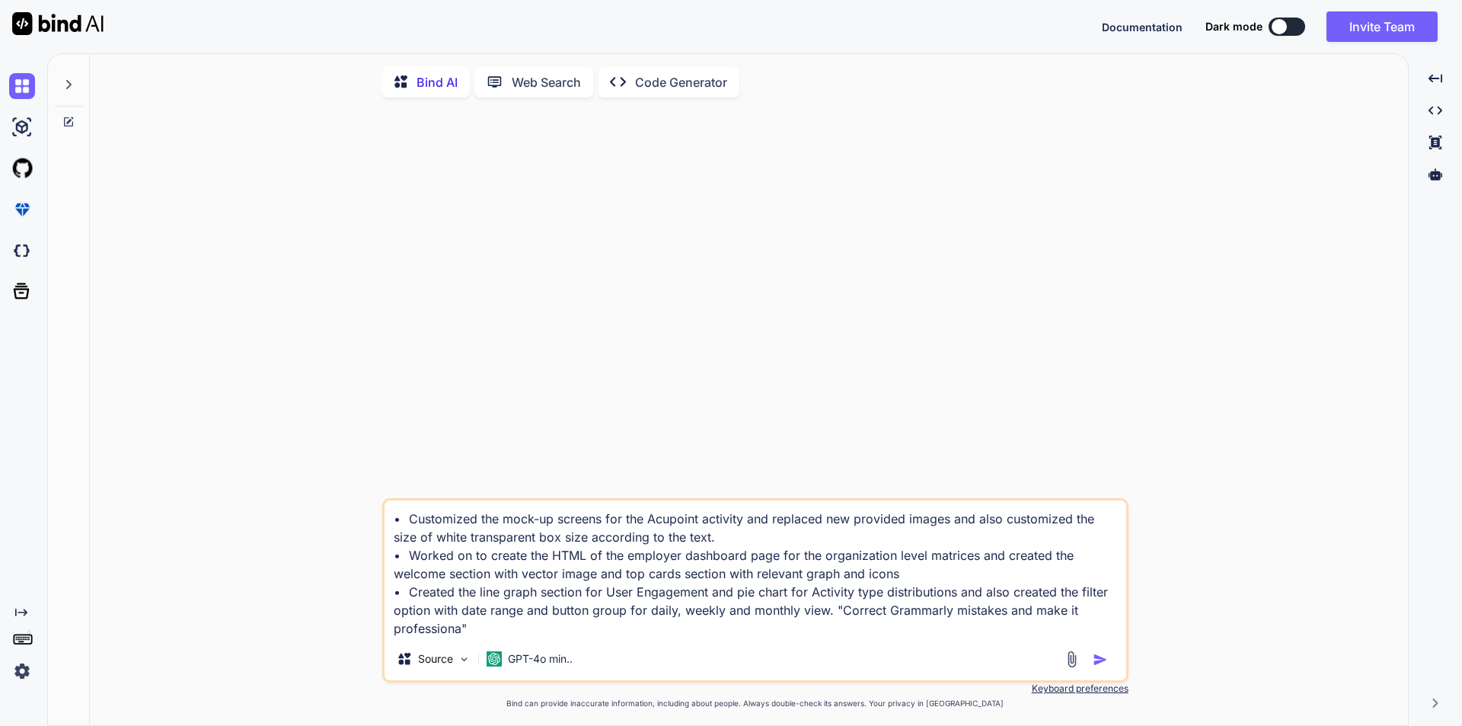
type textarea "• Customized the mock-up screens for the Acupoint activity and replaced new pro…"
type textarea "x"
click at [835, 612] on textarea "• Customized the mock-up screens for the Acupoint activity and replaced new pro…" at bounding box center [756, 568] width 742 height 137
type textarea "• Customized the mock-up screens for the Acupoint activity and replaced new pro…"
type textarea "x"
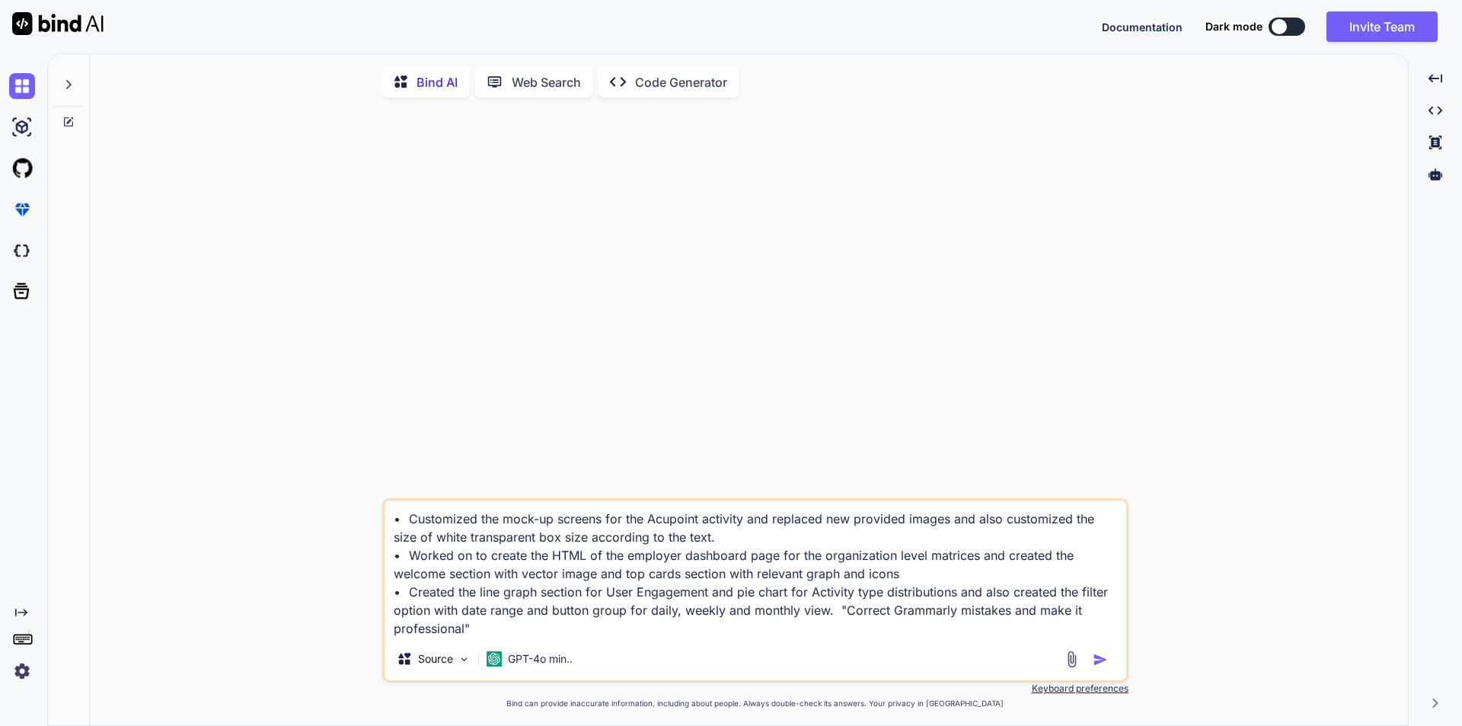
type textarea "• Customized the mock-up screens for the Acupoint activity and replaced new pro…"
type textarea "x"
type textarea "• Customized the mock-up screens for the Acupoint activity and replaced new pro…"
type textarea "x"
type textarea "• Customized the mock-up screens for the Acupoint activity and replaced new pro…"
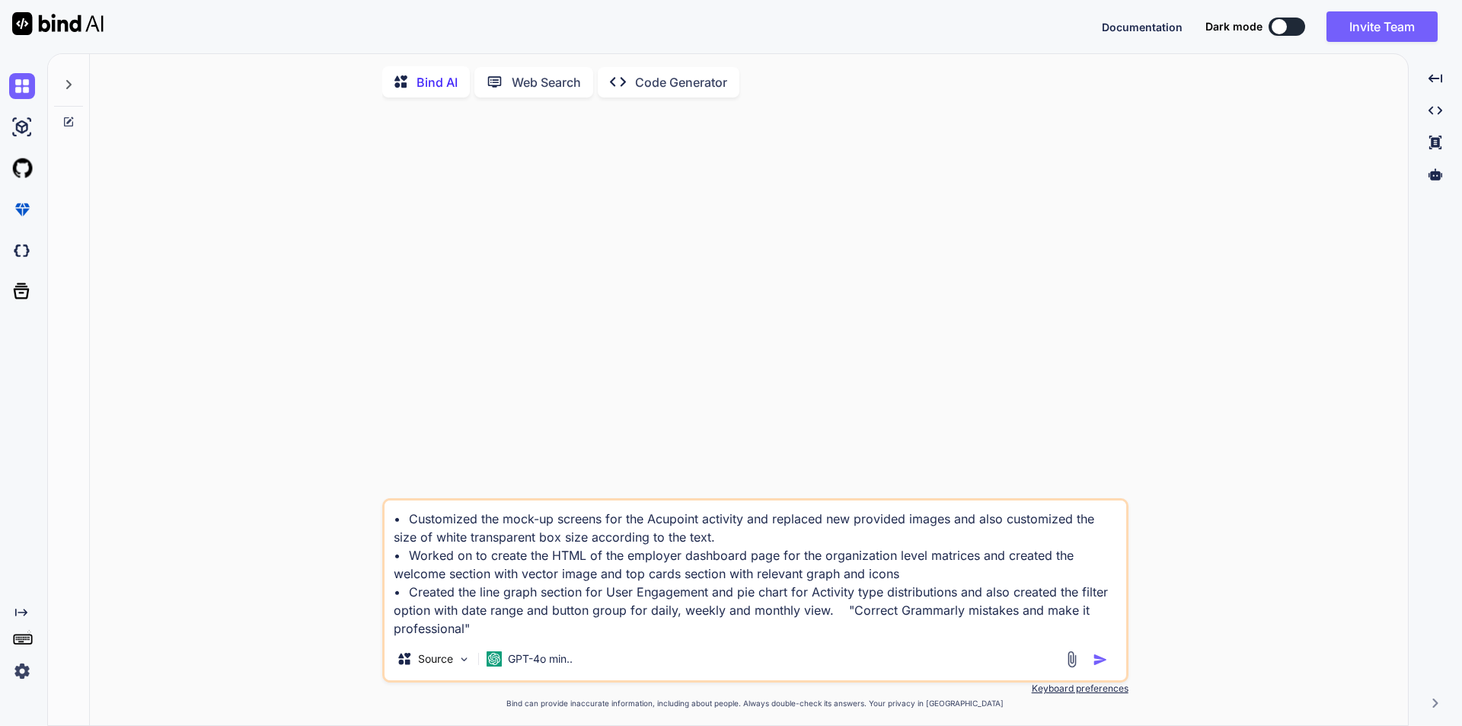
type textarea "x"
type textarea "• Customized the mock-up screens for the Acupoint activity and replaced new pro…"
type textarea "x"
type textarea "• Customized the mock-up screens for the Acupoint activity and replaced new pro…"
type textarea "x"
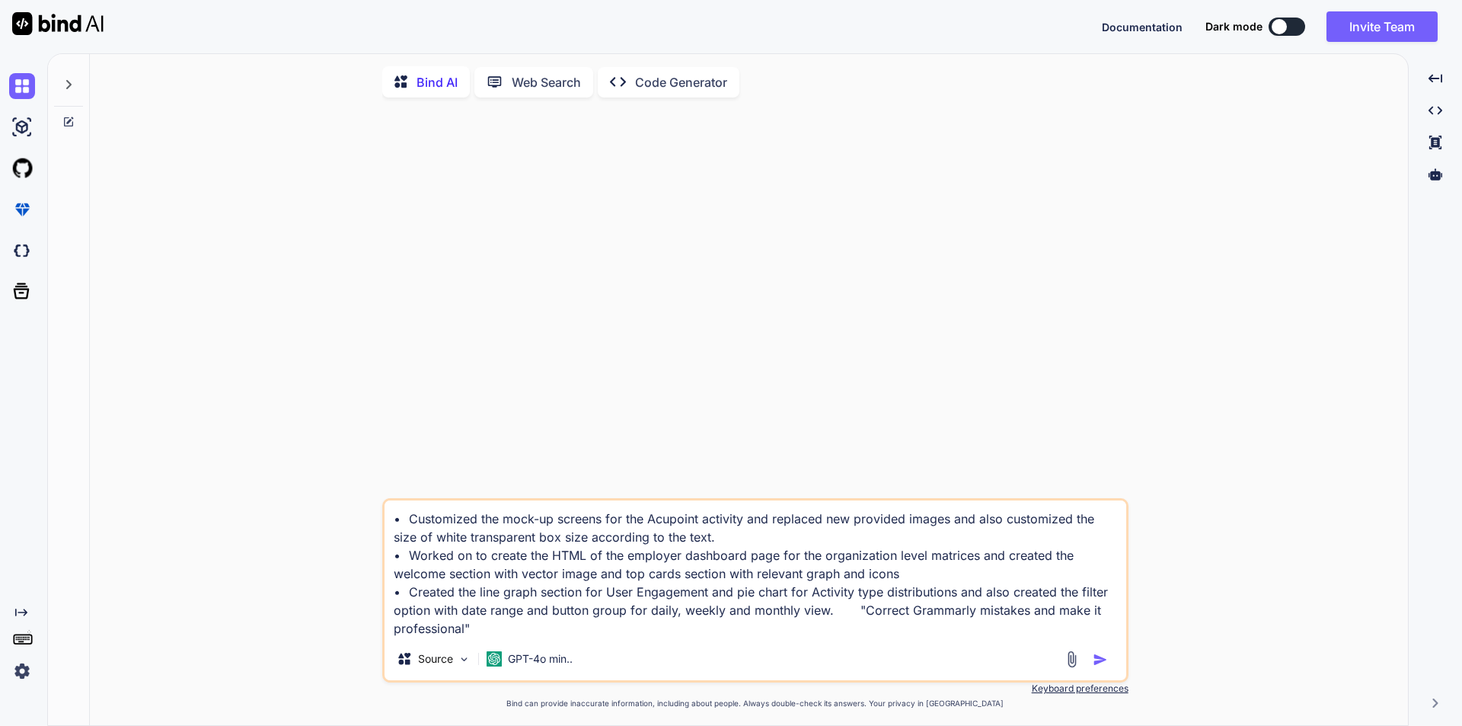
type textarea "• Customized the mock-up screens for the Acupoint activity and replaced new pro…"
type textarea "x"
type textarea "• Customized the mock-up screens for the Acupoint activity and replaced new pro…"
type textarea "x"
type textarea "• Customized the mock-up screens for the Acupoint activity and replaced new pro…"
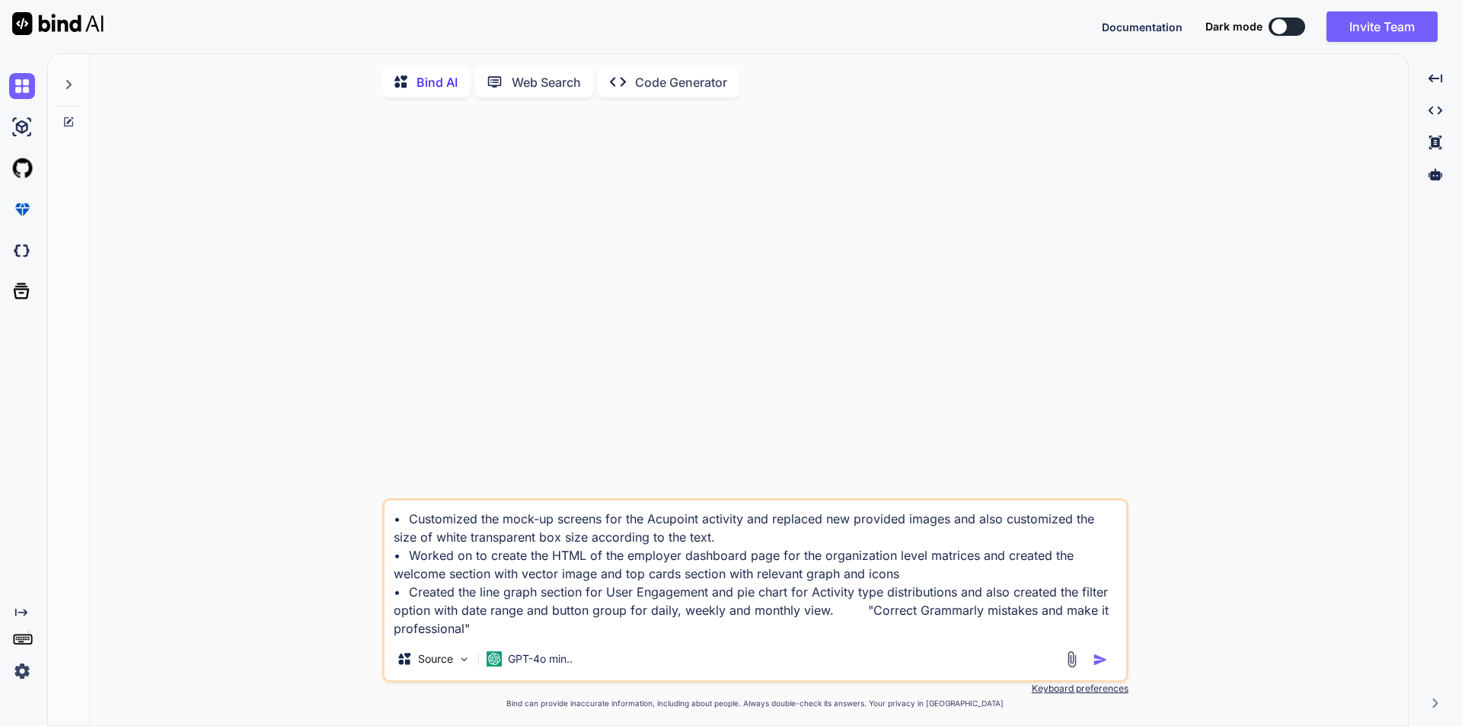
type textarea "x"
type textarea "• Customized the mock-up screens for the Acupoint activity and replaced new pro…"
type textarea "x"
type textarea "• Customized the mock-up screens for the Acupoint activity and replaced new pro…"
type textarea "x"
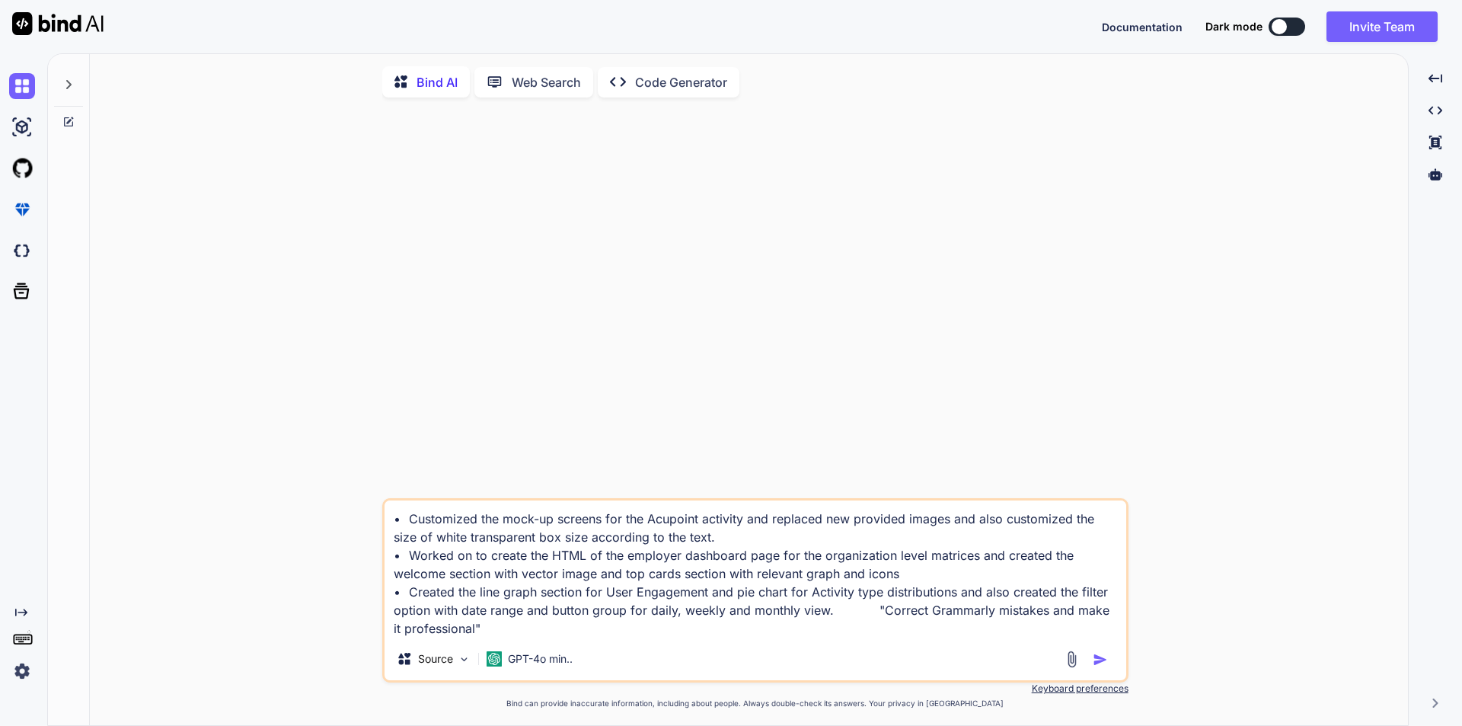
type textarea "• Customized the mock-up screens for the Acupoint activity and replaced new pro…"
type textarea "x"
type textarea "• Customized the mock-up screens for the Acupoint activity and replaced new pro…"
type textarea "x"
type textarea "• Customized the mock-up screens for the Acupoint activity and replaced new pro…"
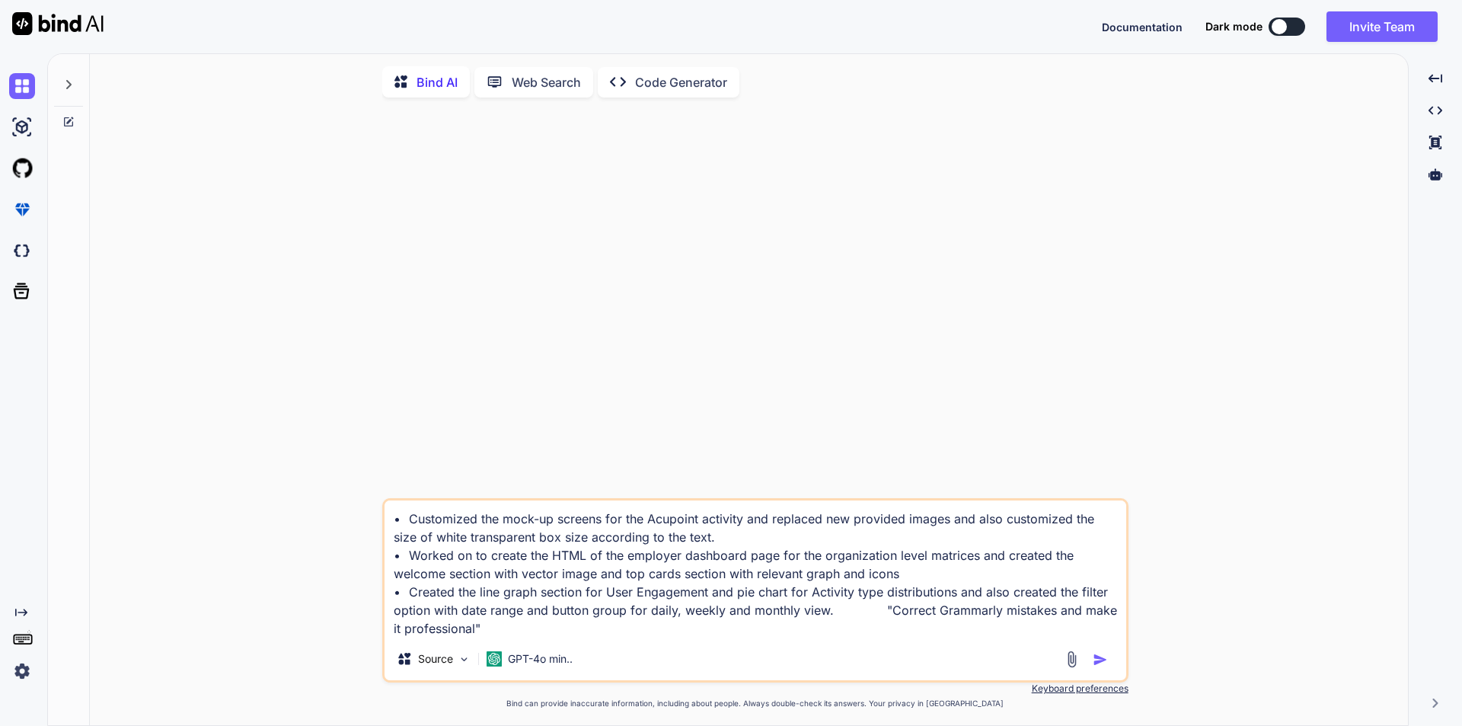
type textarea "x"
type textarea "• Customized the mock-up screens for the Acupoint activity and replaced new pro…"
type textarea "x"
type textarea "• Customized the mock-up screens for the Acupoint activity and replaced new pro…"
type textarea "x"
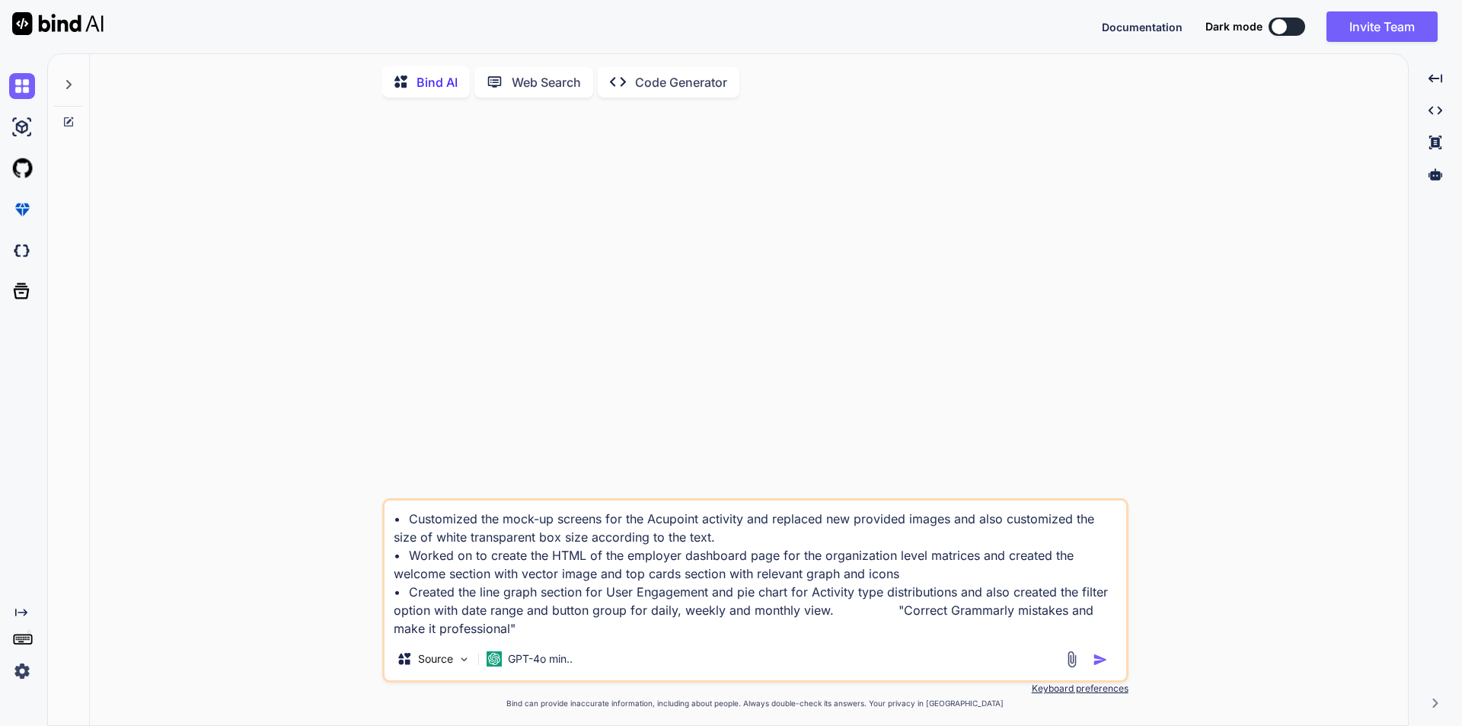
type textarea "• Customized the mock-up screens for the Acupoint activity and replaced new pro…"
type textarea "x"
type textarea "• Customized the mock-up screens for the Acupoint activity and replaced new pro…"
type textarea "x"
type textarea "• Customized the mock-up screens for the Acupoint activity and replaced new pro…"
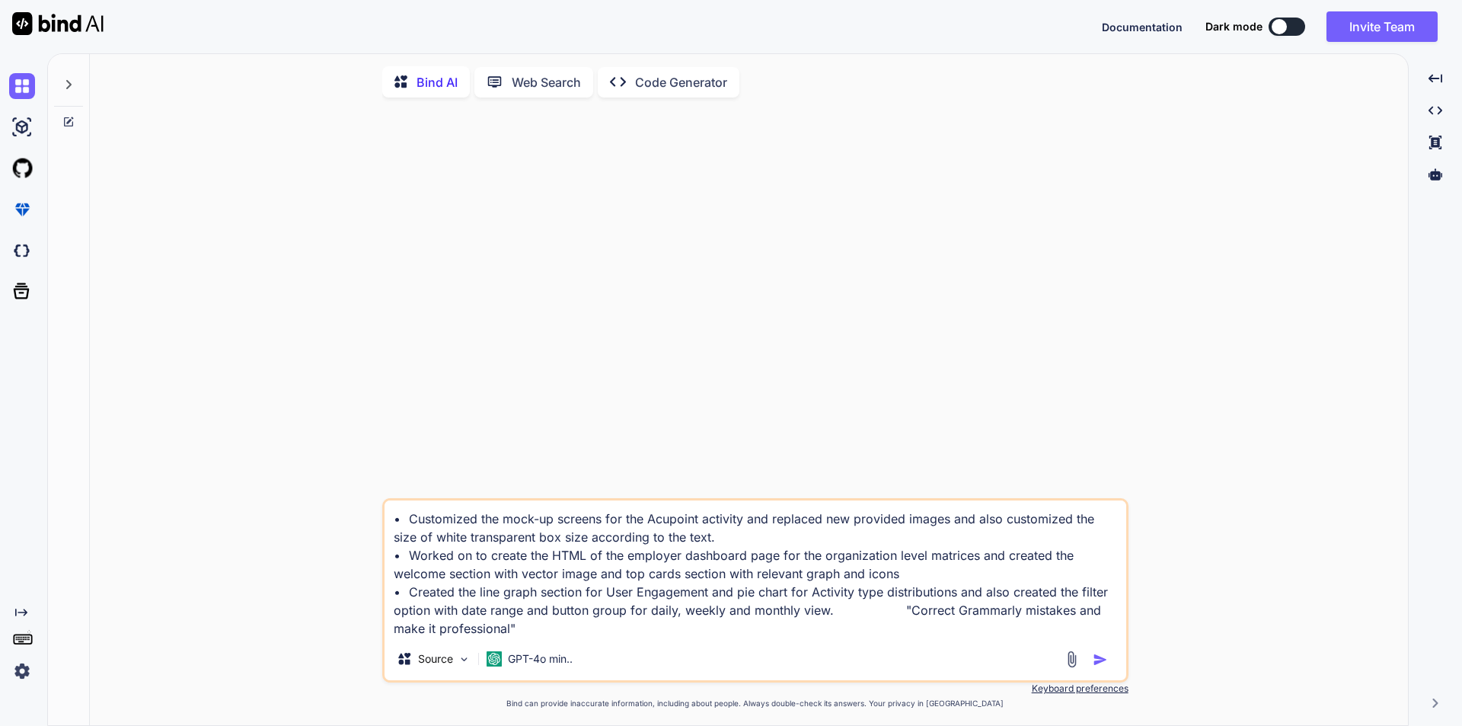
type textarea "x"
type textarea "• Customized the mock-up screens for the Acupoint activity and replaced new pro…"
type textarea "x"
type textarea "• Customized the mock-up screens for the Acupoint activity and replaced new pro…"
type textarea "x"
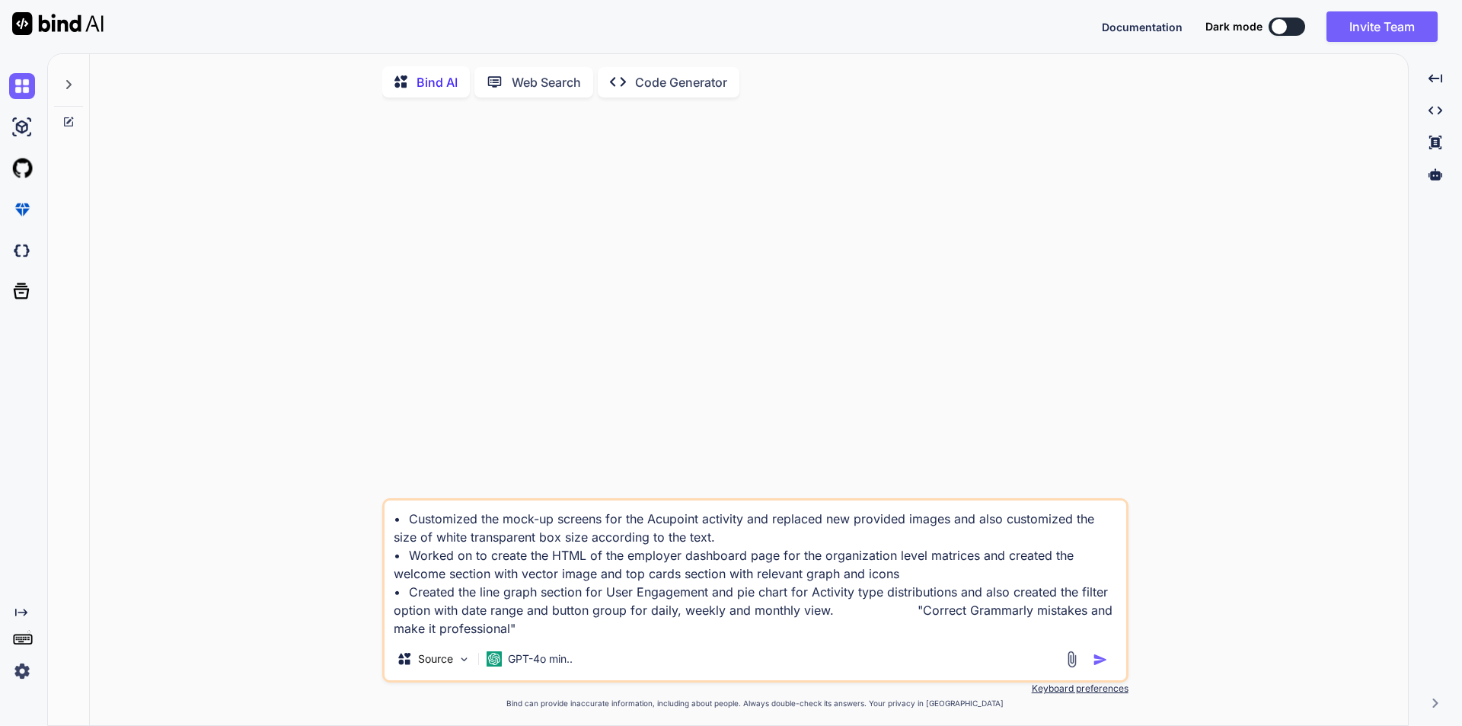
type textarea "• Customized the mock-up screens for the Acupoint activity and replaced new pro…"
type textarea "x"
type textarea "• Customized the mock-up screens for the Acupoint activity and replaced new pro…"
type textarea "x"
type textarea "• Customized the mock-up screens for the Acupoint activity and replaced new pro…"
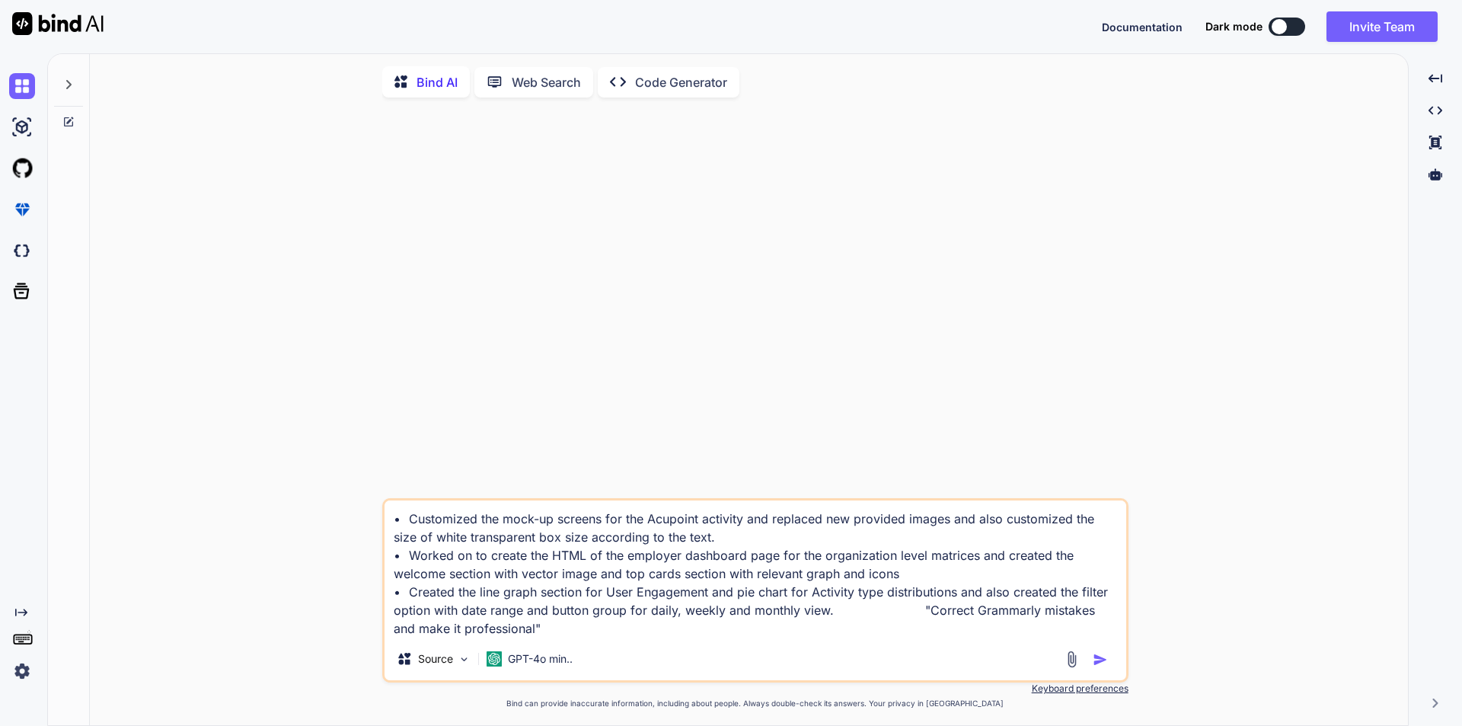
type textarea "x"
type textarea "• Customized the mock-up screens for the Acupoint activity and replaced new pro…"
type textarea "x"
type textarea "• Customized the mock-up screens for the Acupoint activity and replaced new pro…"
type textarea "x"
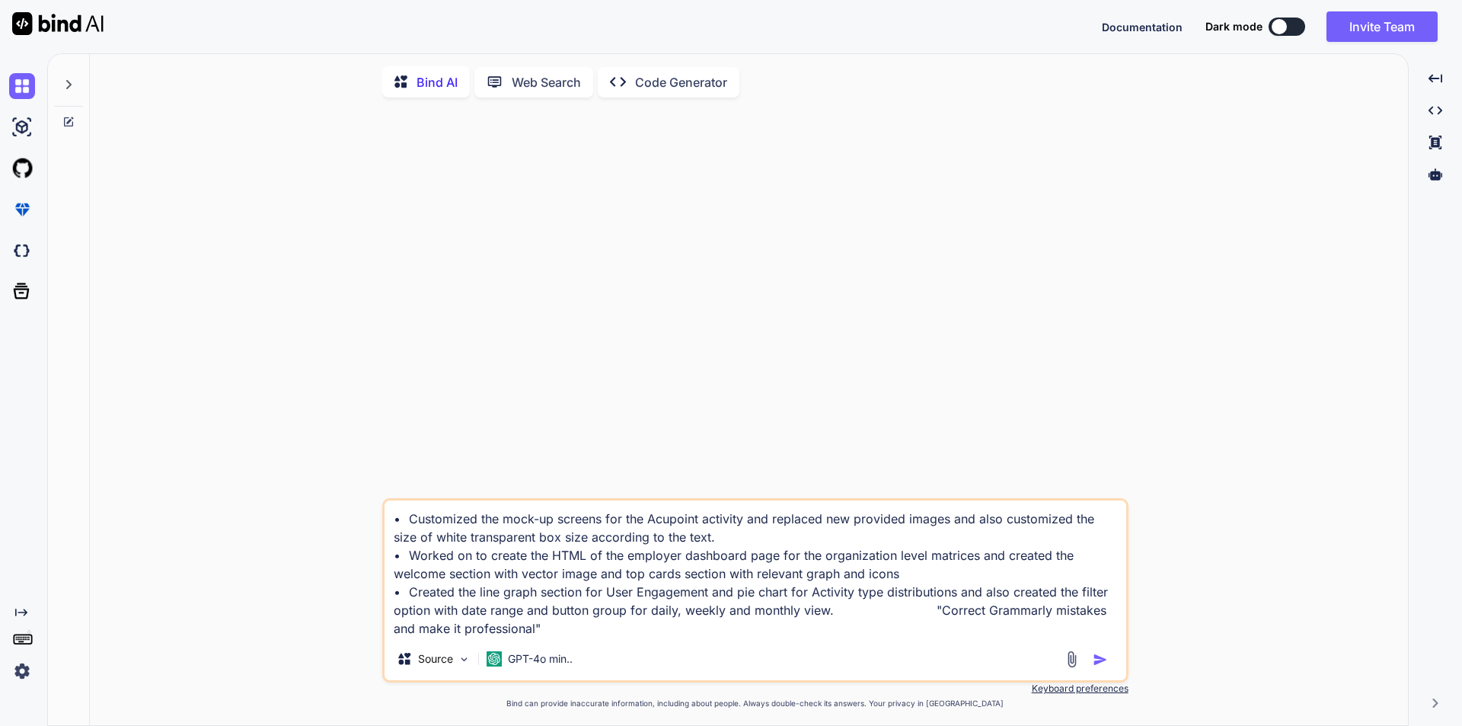
type textarea "• Customized the mock-up screens for the Acupoint activity and replaced new pro…"
type textarea "x"
type textarea "• Customized the mock-up screens for the Acupoint activity and replaced new pro…"
type textarea "x"
type textarea "• Customized the mock-up screens for the Acupoint activity and replaced new pro…"
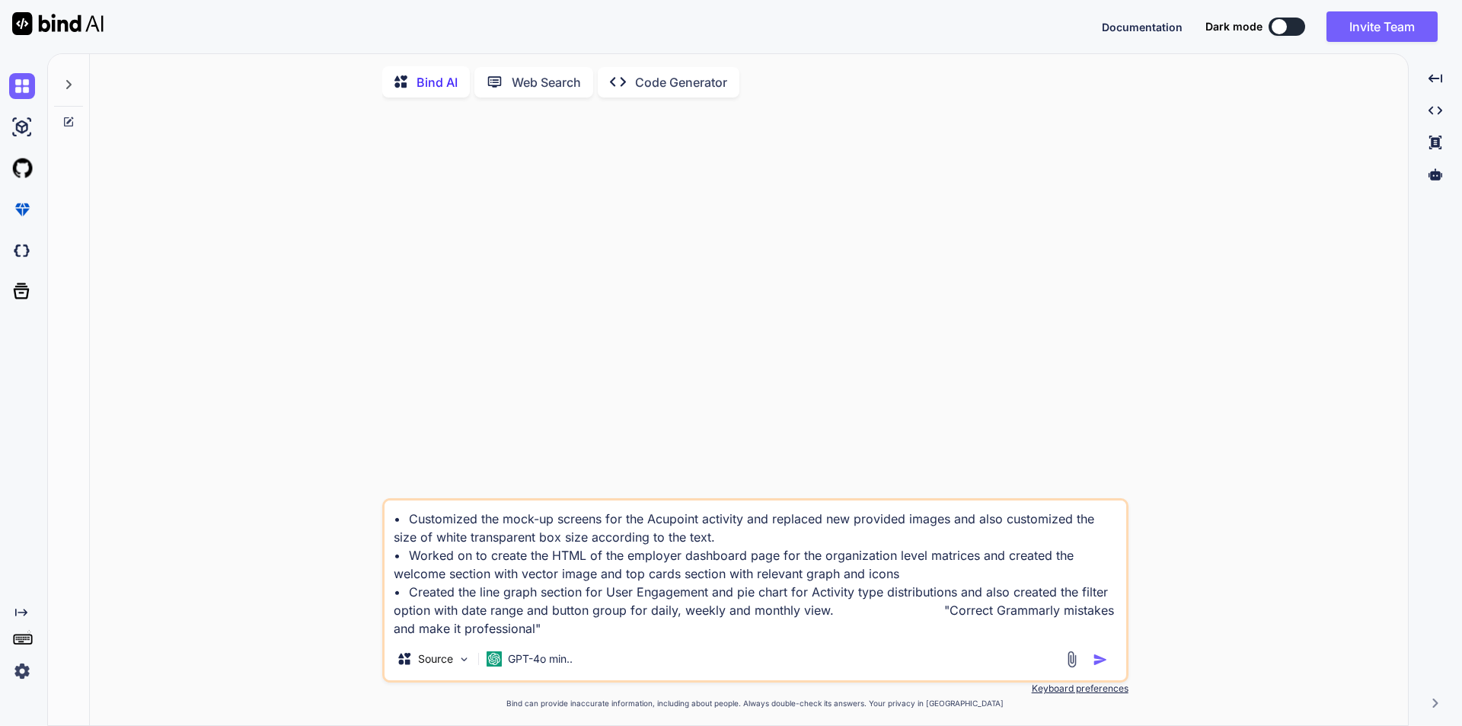
type textarea "x"
type textarea "• Customized the mock-up screens for the Acupoint activity and replaced new pro…"
type textarea "x"
type textarea "• Customized the mock-up screens for the Acupoint activity and replaced new pro…"
type textarea "x"
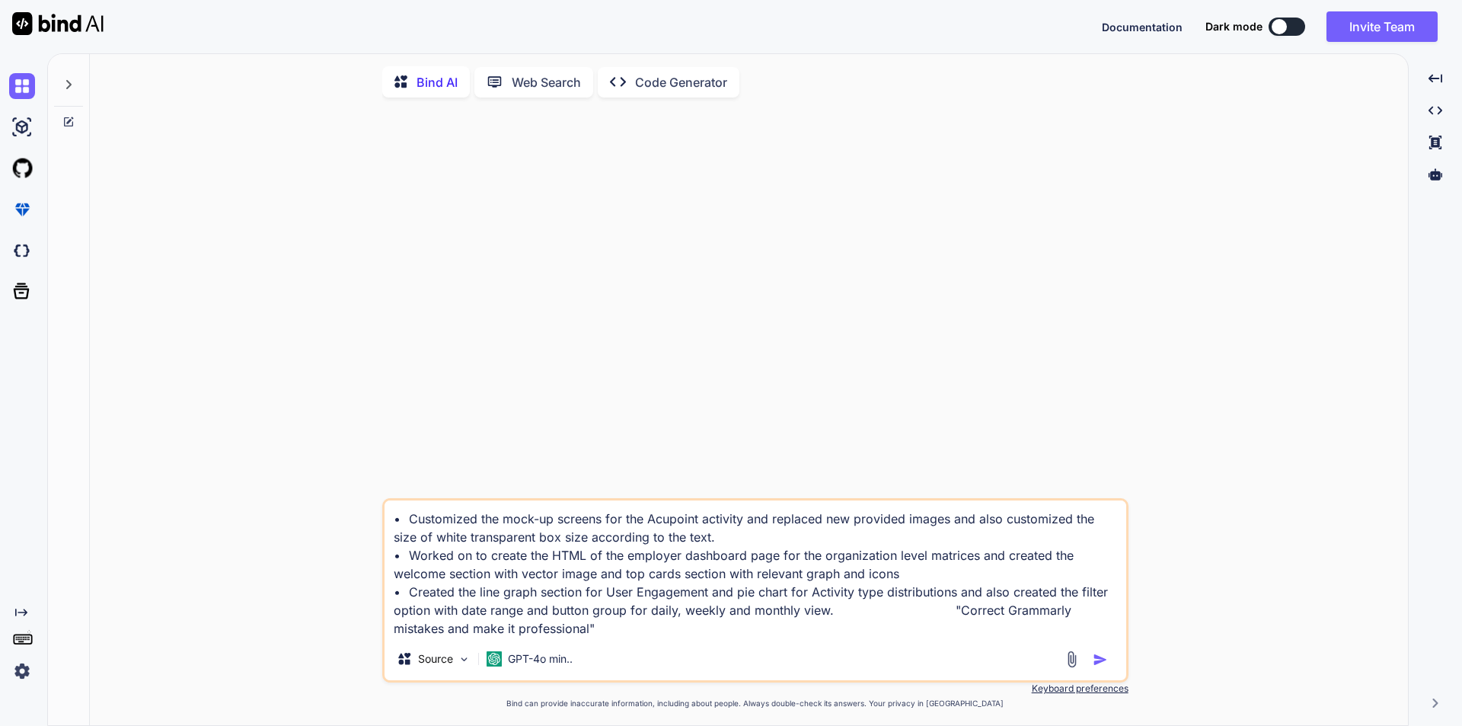
type textarea "• Customized the mock-up screens for the Acupoint activity and replaced new pro…"
type textarea "x"
type textarea "• Customized the mock-up screens for the Acupoint activity and replaced new pro…"
type textarea "x"
type textarea "• Customized the mock-up screens for the Acupoint activity and replaced new pro…"
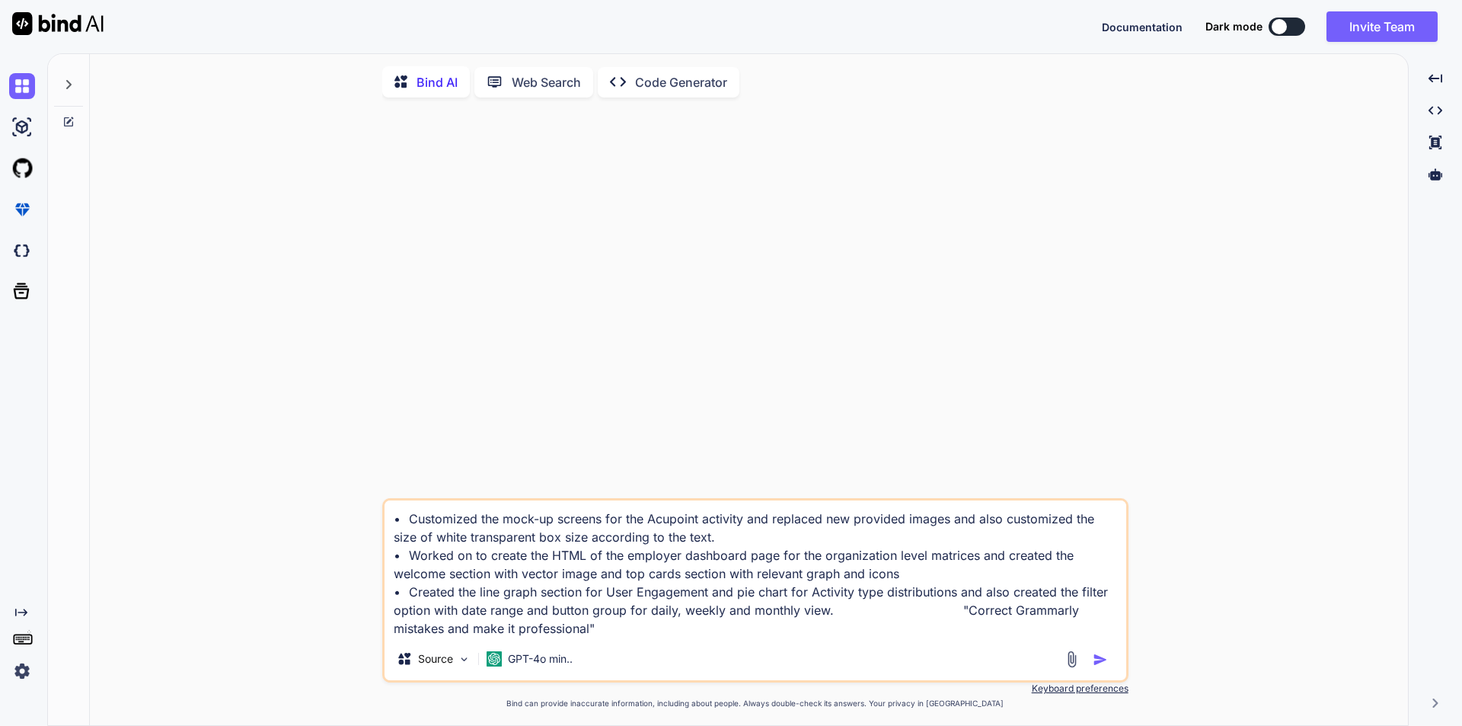
type textarea "x"
type textarea "• Customized the mock-up screens for the Acupoint activity and replaced new pro…"
type textarea "x"
type textarea "• Customized the mock-up screens for the Acupoint activity and replaced new pro…"
type textarea "x"
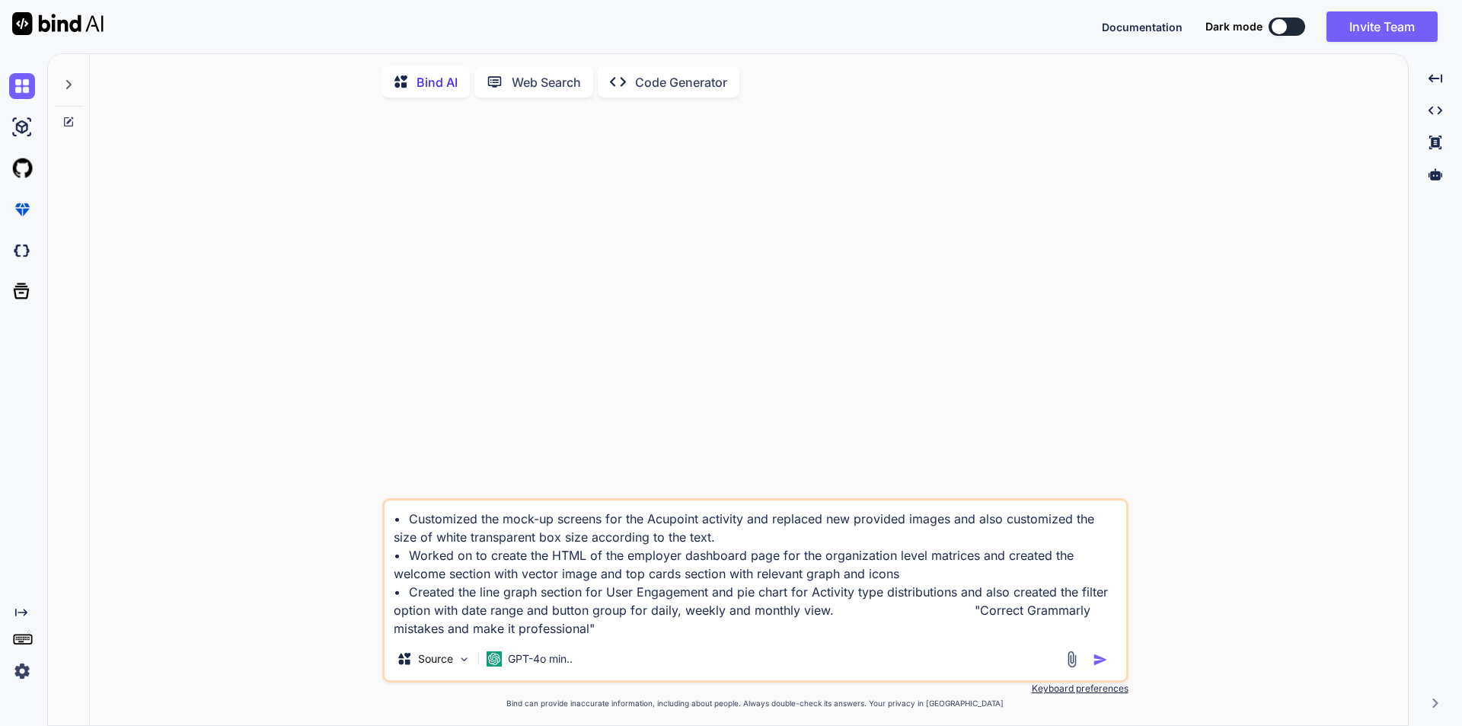
type textarea "• Customized the mock-up screens for the Acupoint activity and replaced new pro…"
type textarea "x"
type textarea "• Customized the mock-up screens for the Acupoint activity and replaced new pro…"
type textarea "x"
type textarea "• Customized the mock-up screens for the Acupoint activity and replaced new pro…"
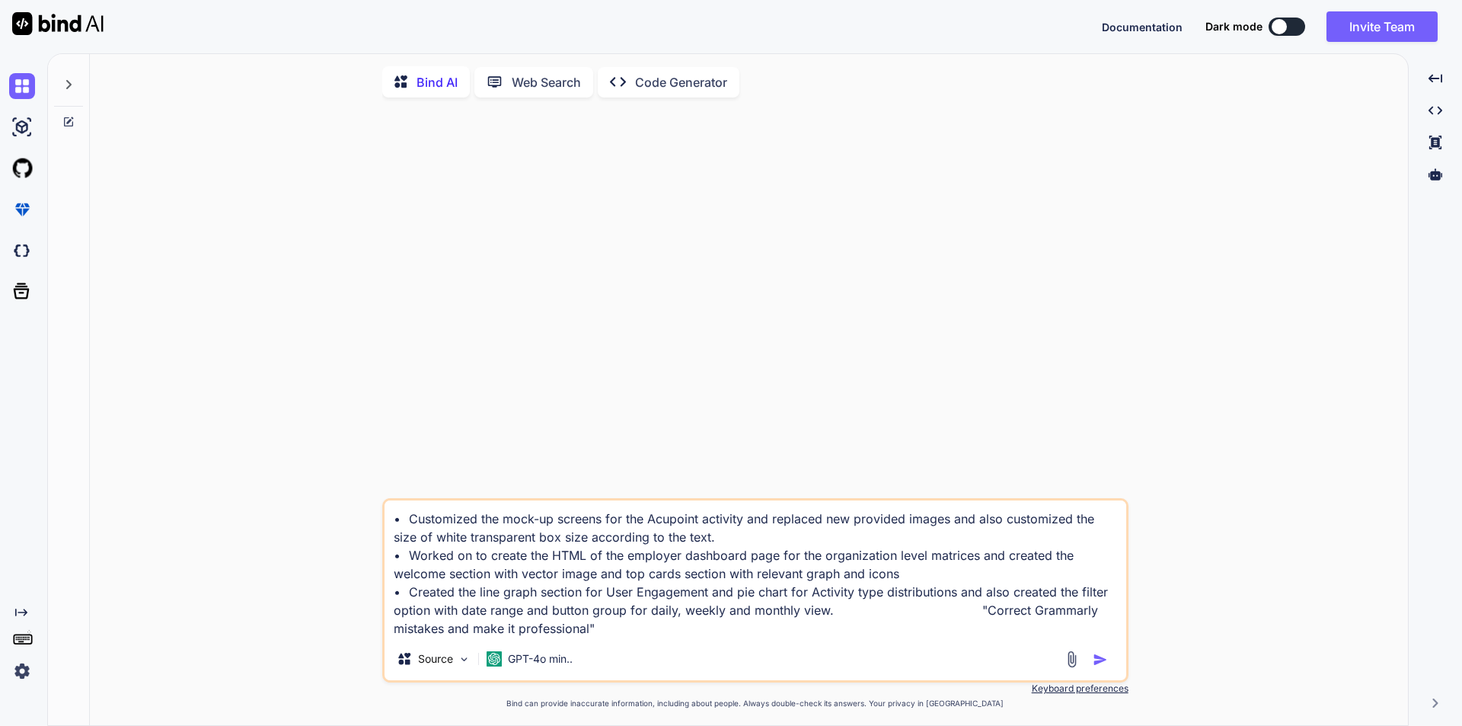
type textarea "x"
type textarea "• Customized the mock-up screens for the Acupoint activity and replaced new pro…"
type textarea "x"
type textarea "• Customized the mock-up screens for the Acupoint activity and replaced new pro…"
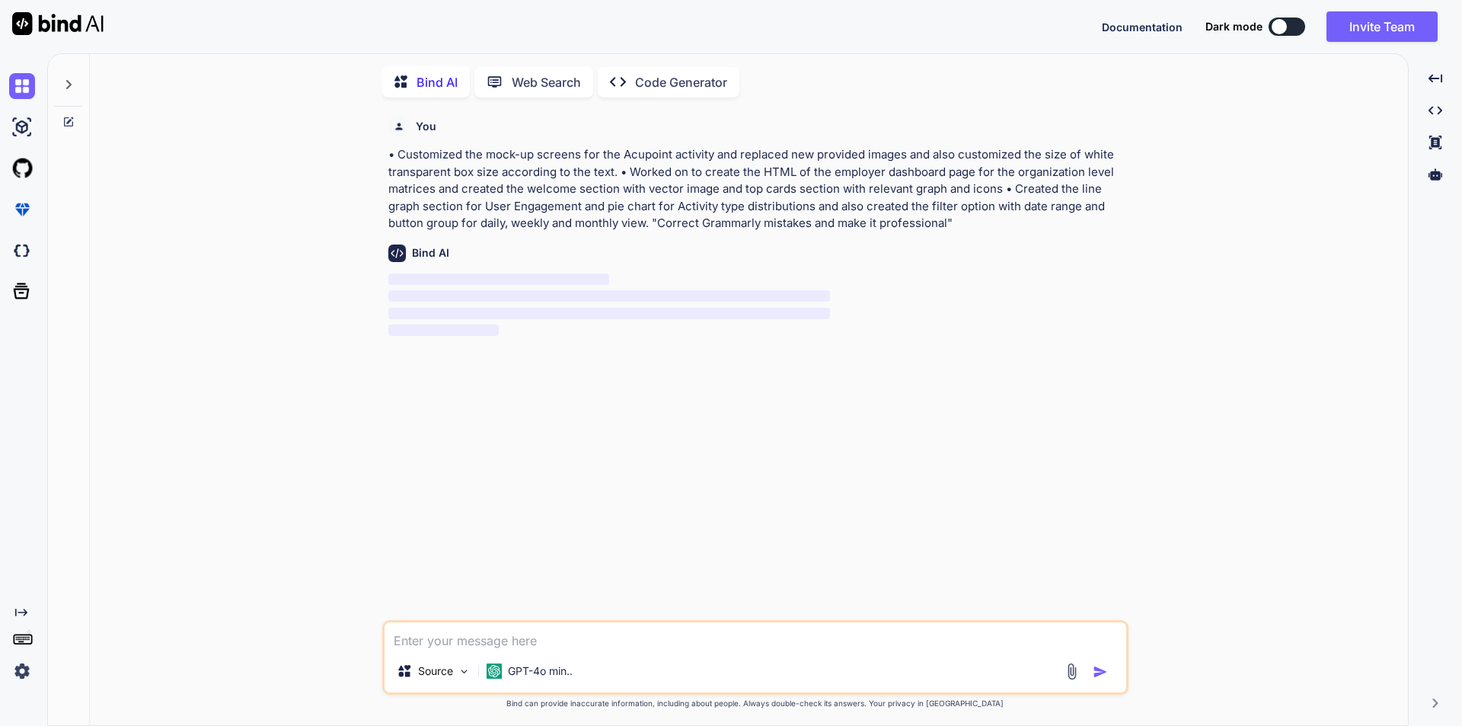
scroll to position [6, 0]
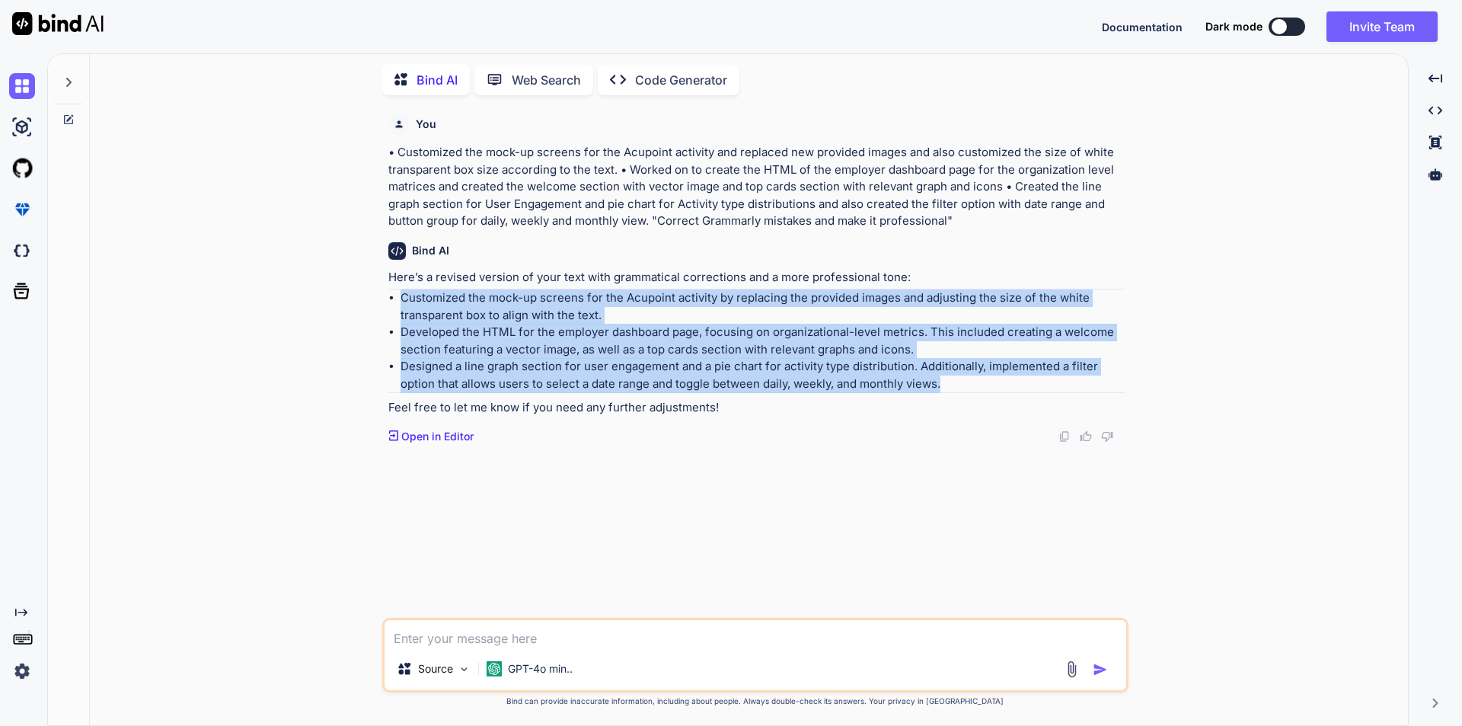
drag, startPoint x: 955, startPoint y: 382, endPoint x: 392, endPoint y: 301, distance: 568.7
click at [392, 301] on ul "Customized the mock-up screens for the Acupoint activity by replacing the provi…" at bounding box center [756, 340] width 737 height 103
copy ul "Customized the mock-up screens for the Acupoint activity by replacing the provi…"
